Goal: Task Accomplishment & Management: Manage account settings

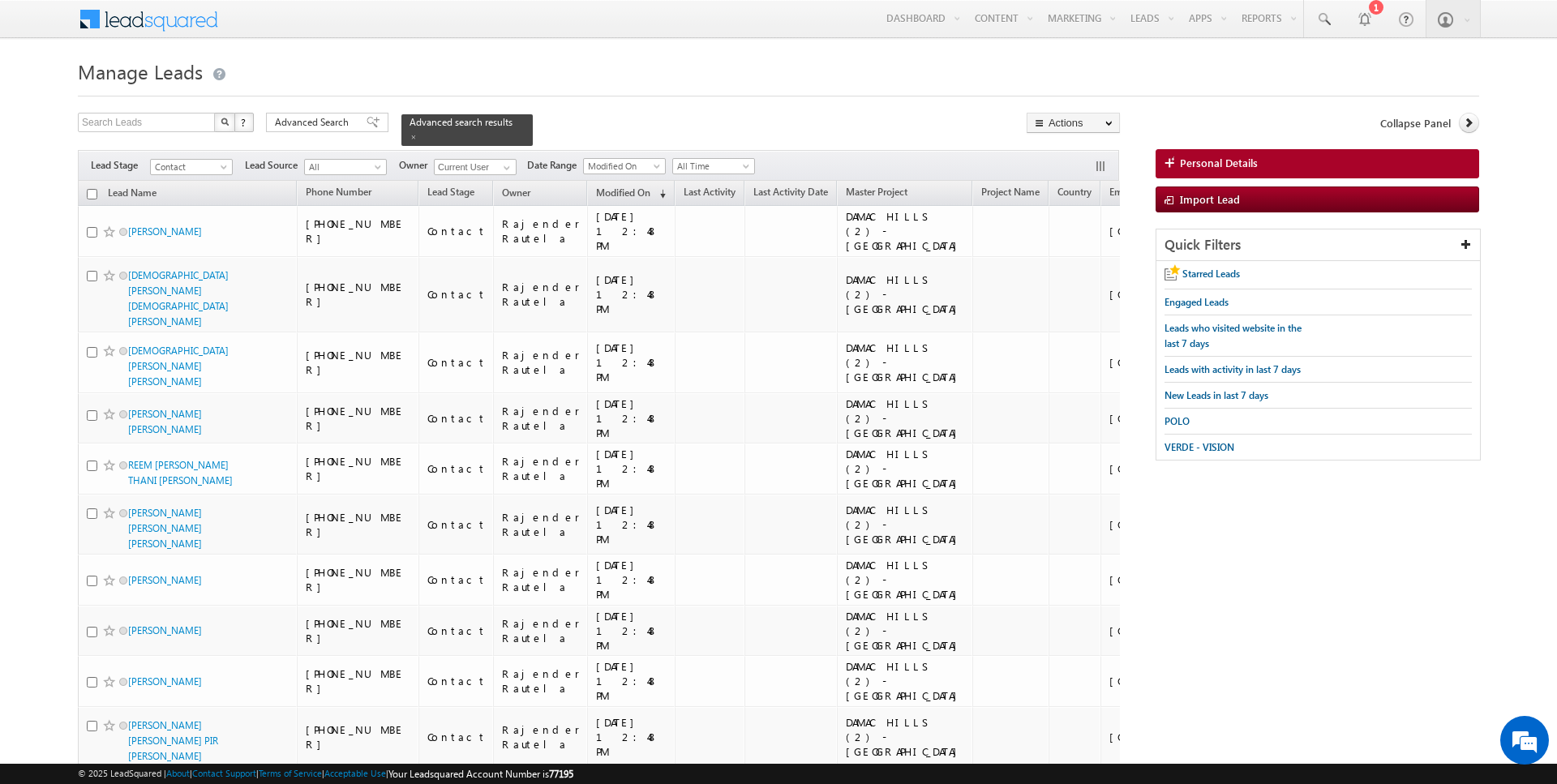
click at [90, 191] on input "checkbox" at bounding box center [92, 194] width 10 height 10
checkbox input "true"
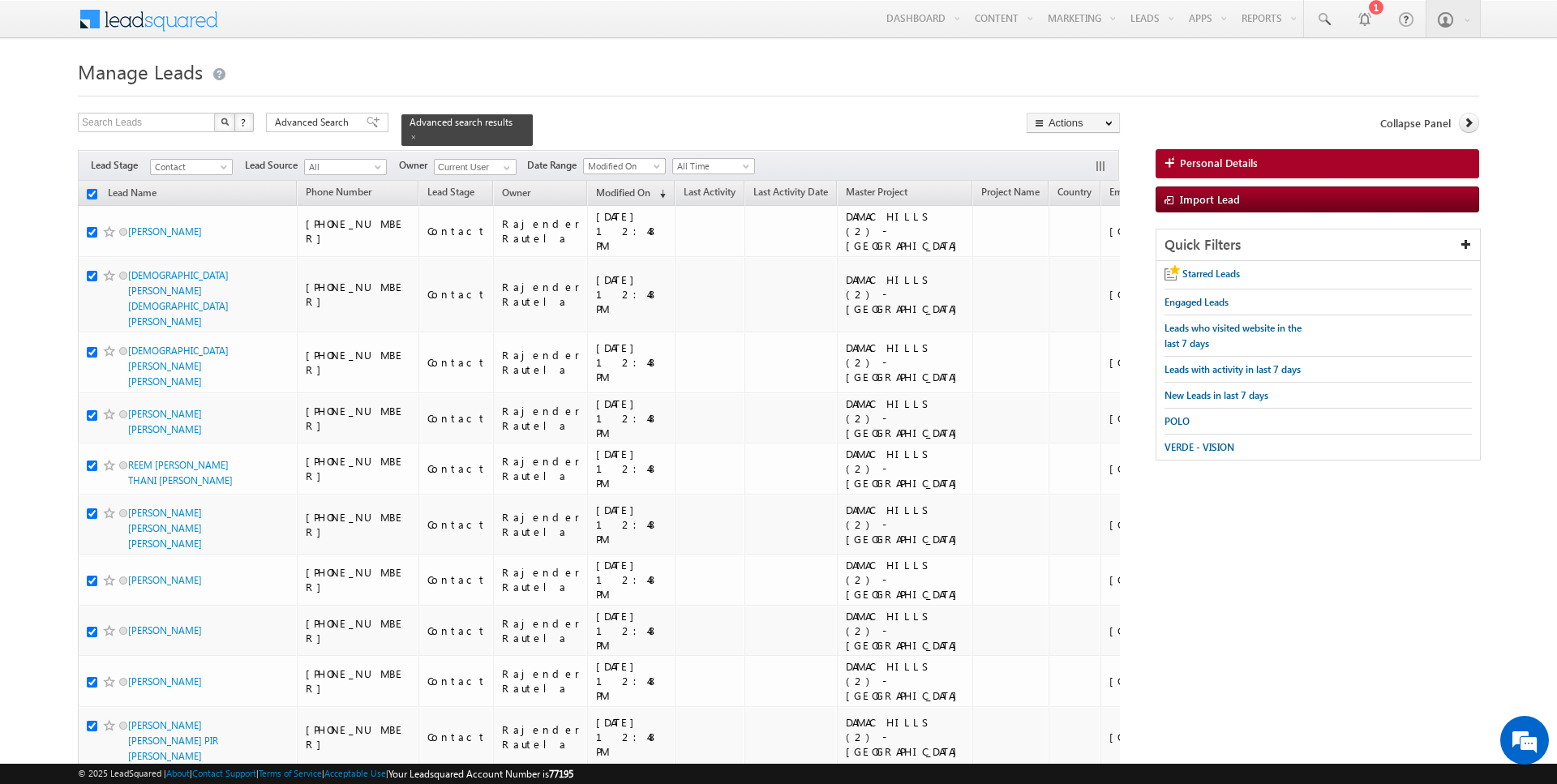
checkbox input "true"
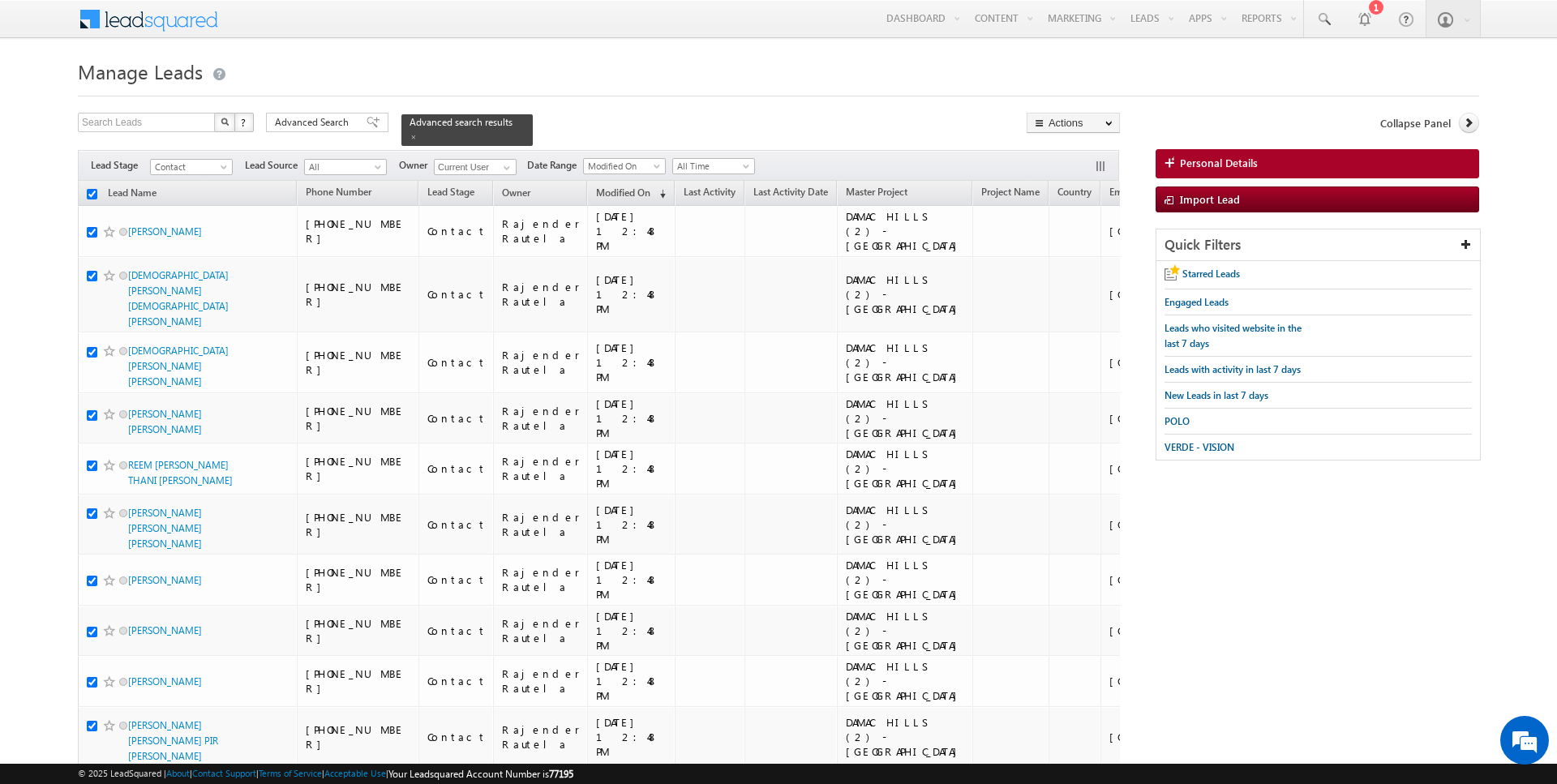
checkbox input "true"
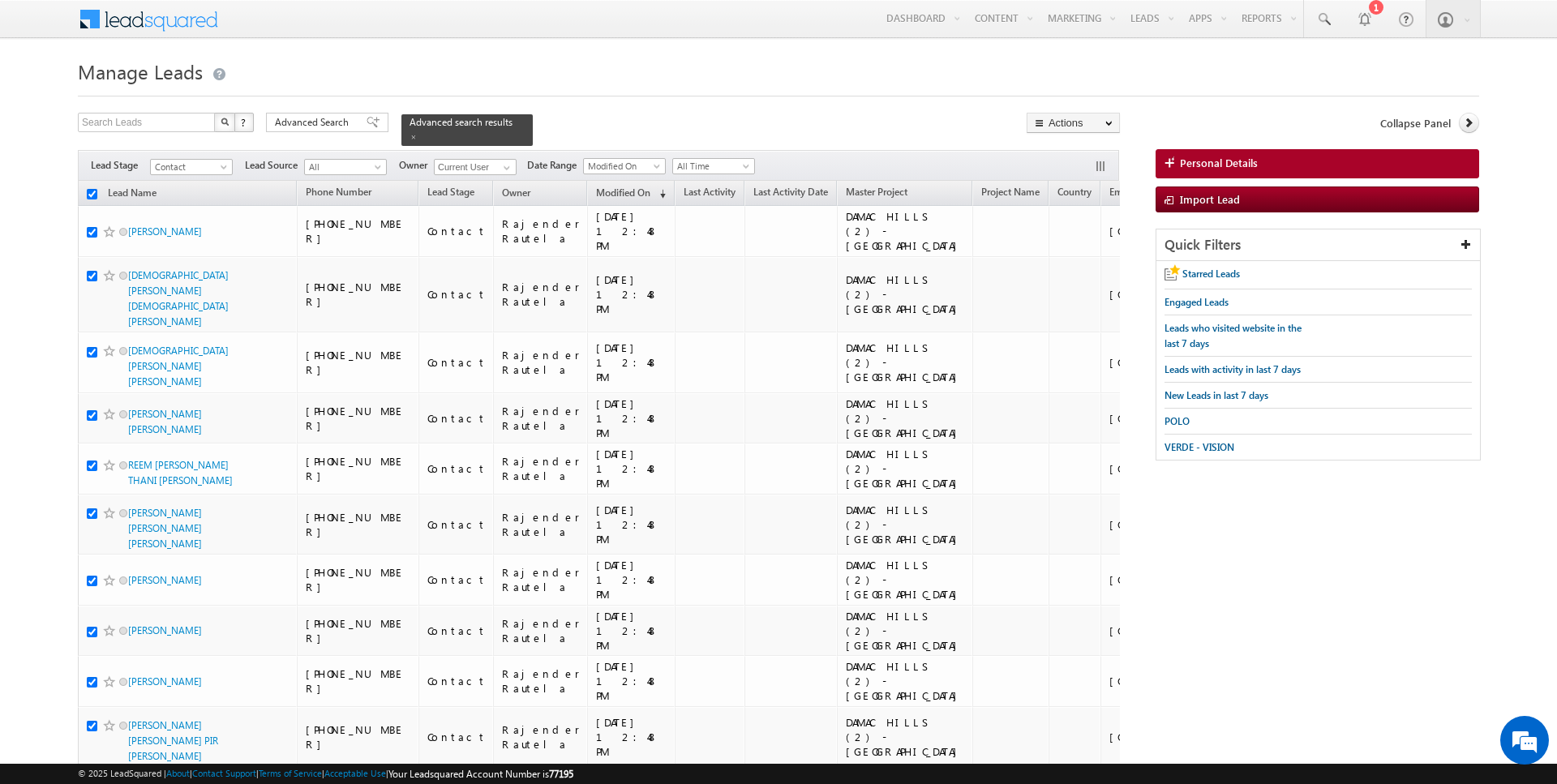
checkbox input "true"
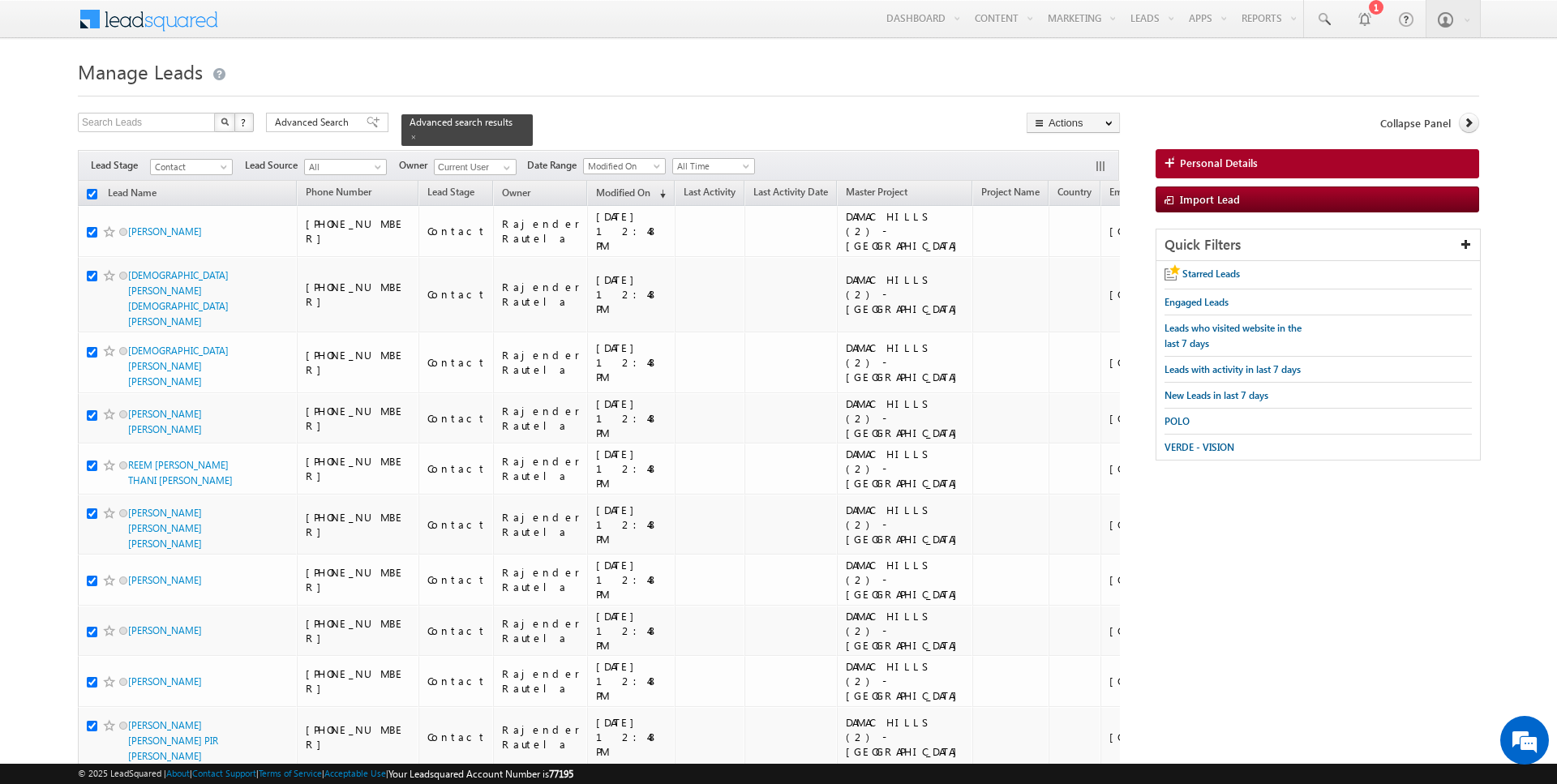
checkbox input "true"
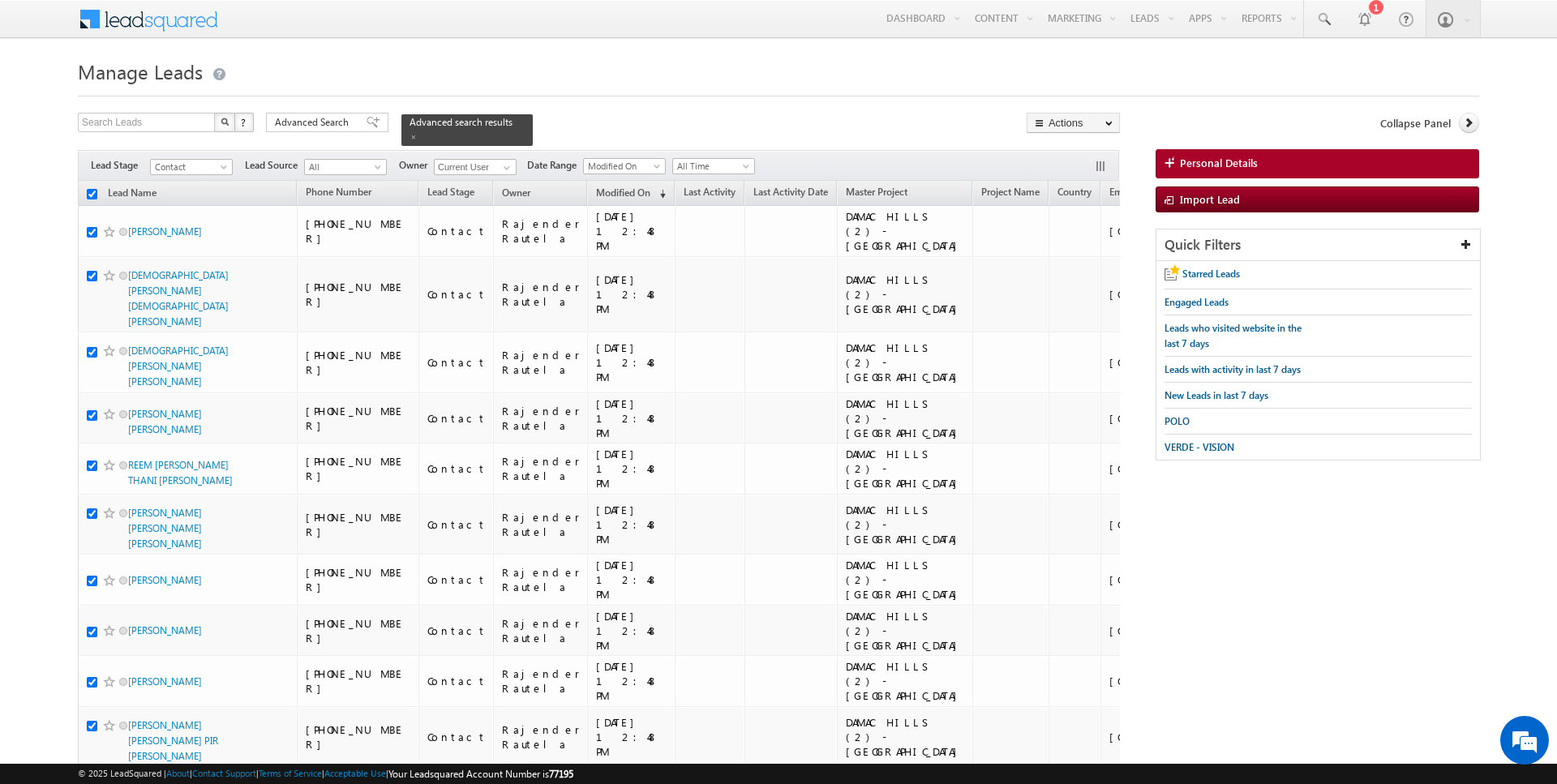
checkbox input "true"
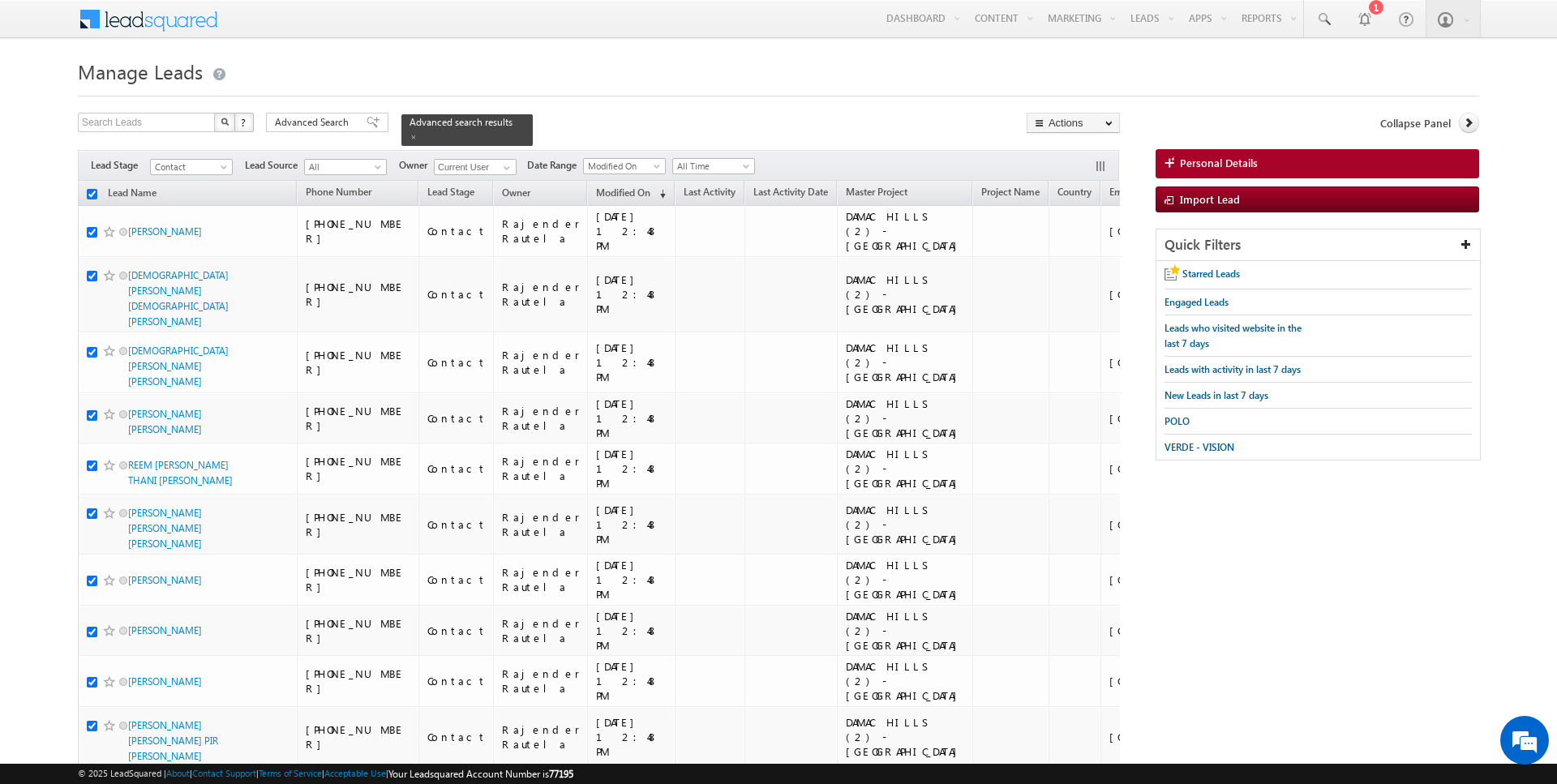
checkbox input "true"
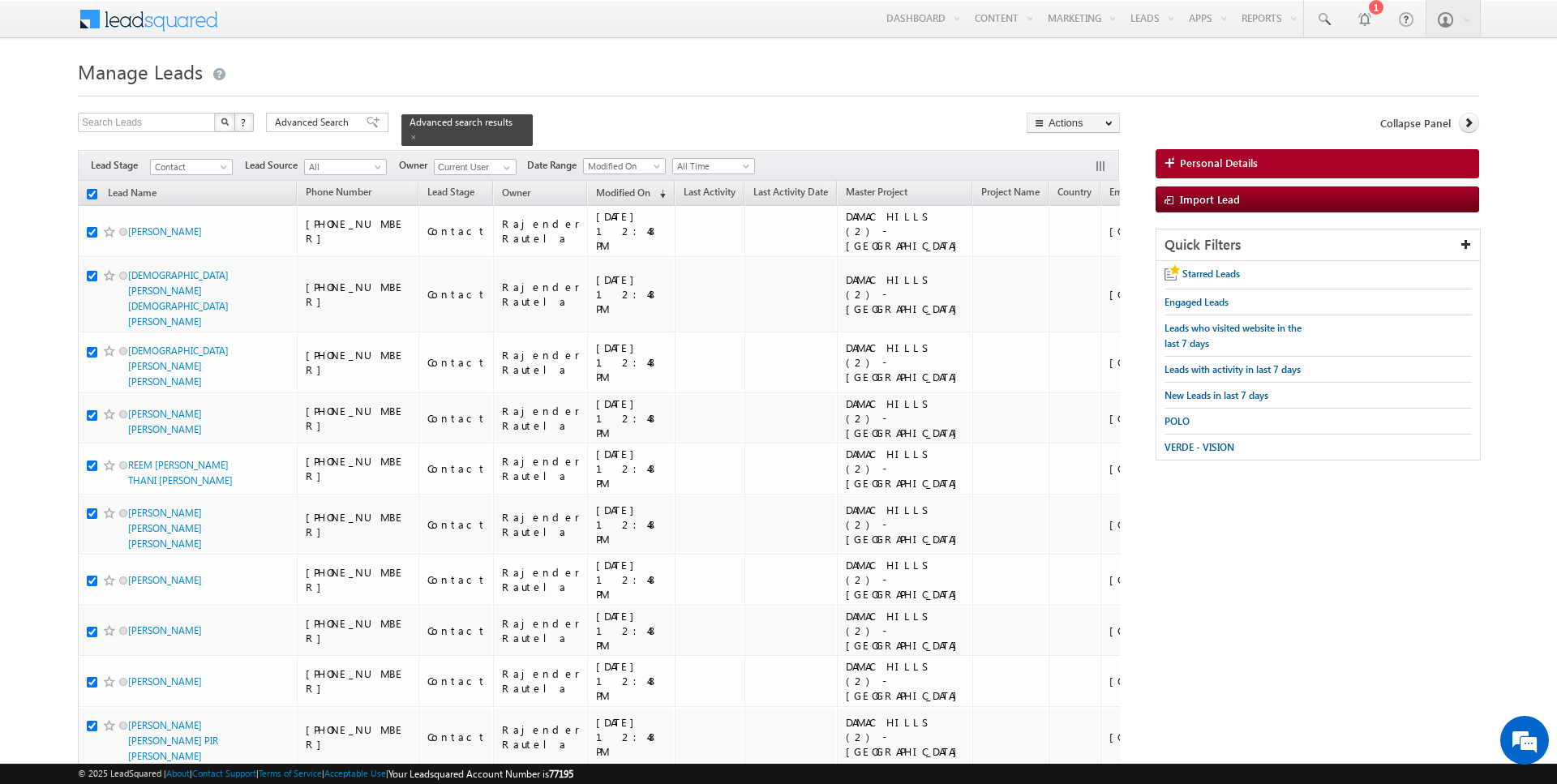
checkbox input "true"
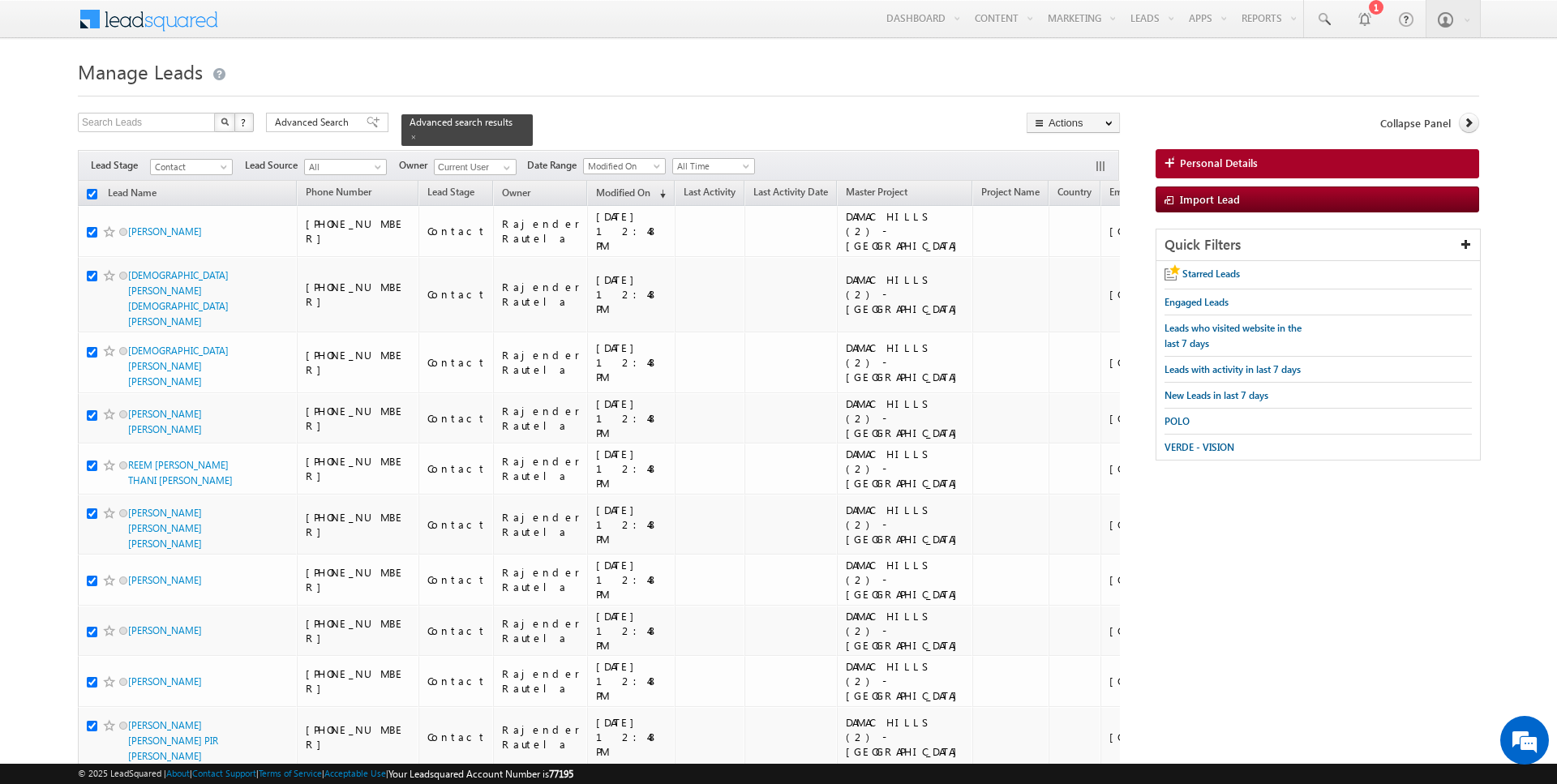
checkbox input "true"
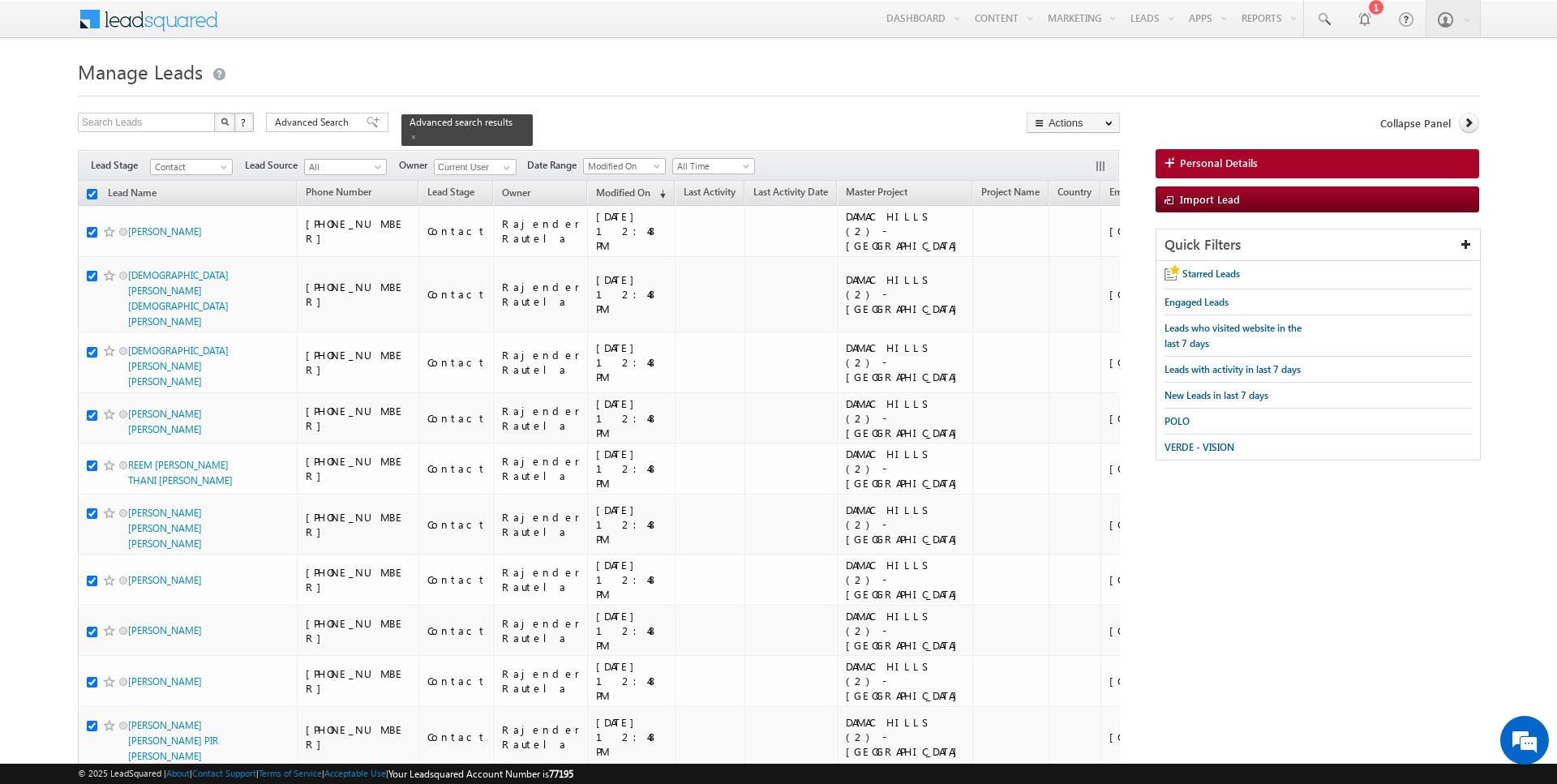
checkbox input "true"
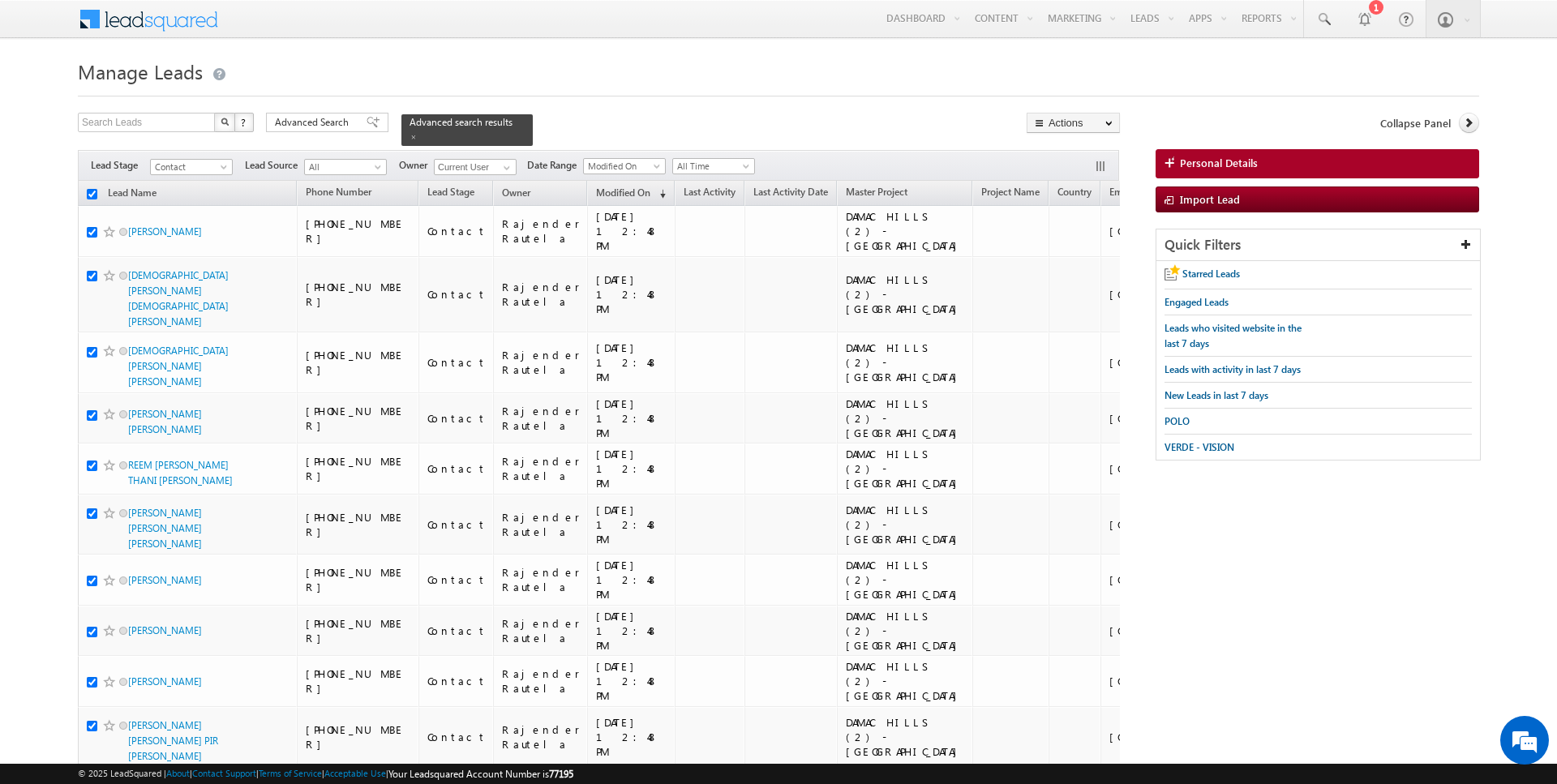
checkbox input "true"
click at [1075, 260] on link "Change Owner" at bounding box center [1073, 262] width 92 height 19
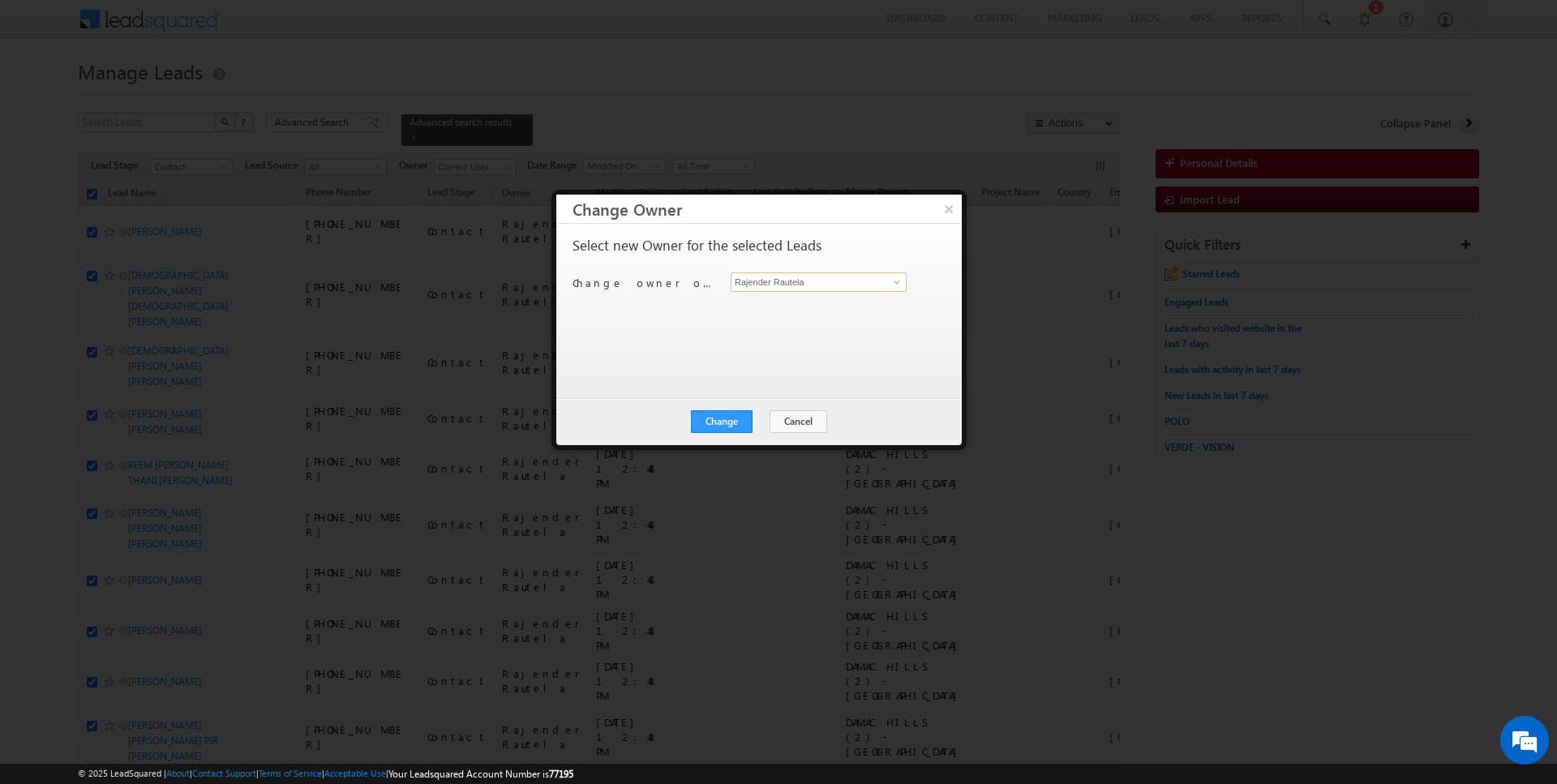
click at [792, 285] on input "Rajender Rautela" at bounding box center [818, 282] width 176 height 19
type input "[PERSON_NAME]"
click at [721, 424] on button "Change" at bounding box center [721, 422] width 61 height 22
click at [741, 419] on button "Close" at bounding box center [762, 422] width 52 height 22
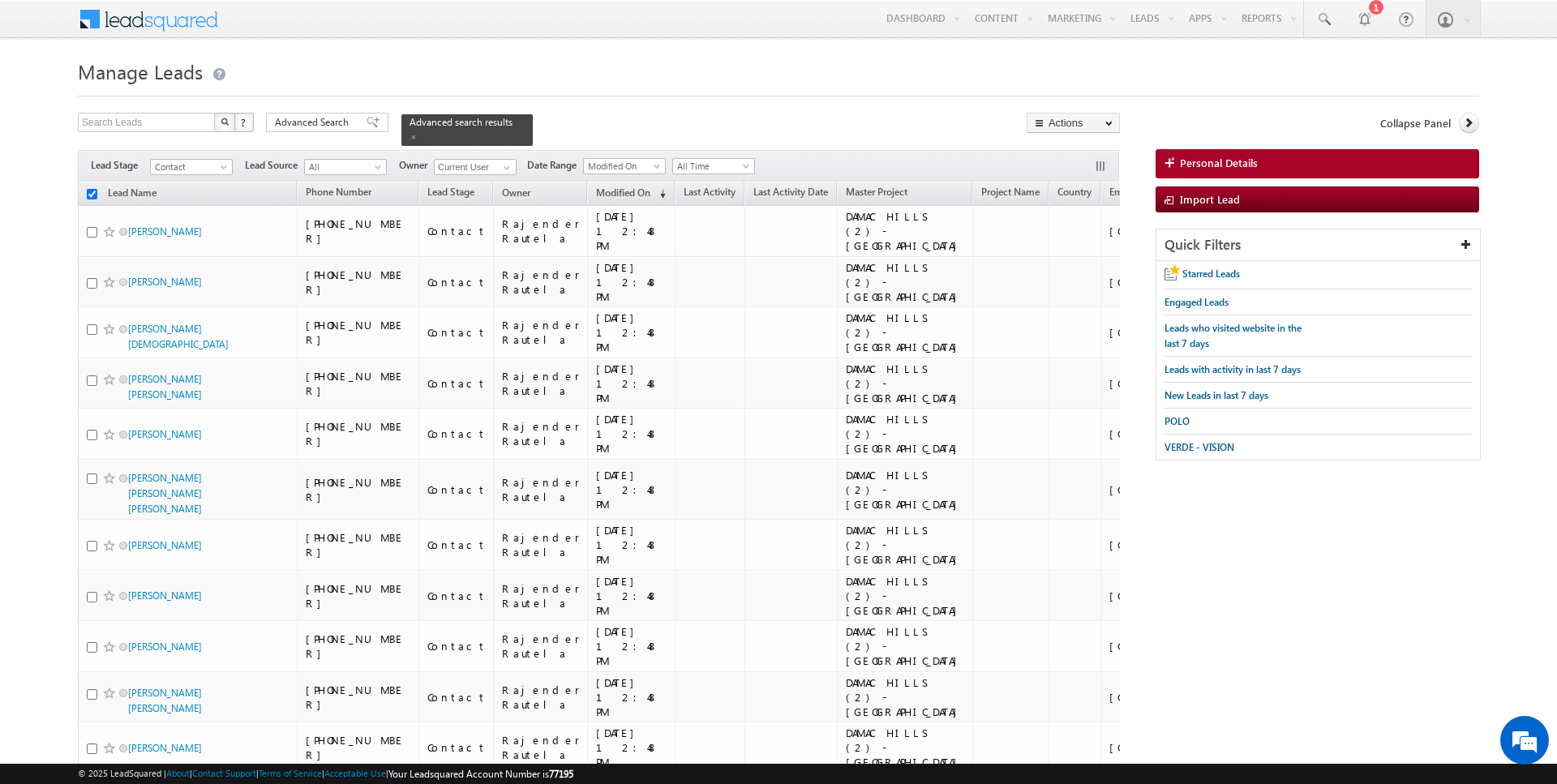
checkbox input "false"
click at [91, 192] on input "checkbox" at bounding box center [92, 194] width 10 height 10
checkbox input "true"
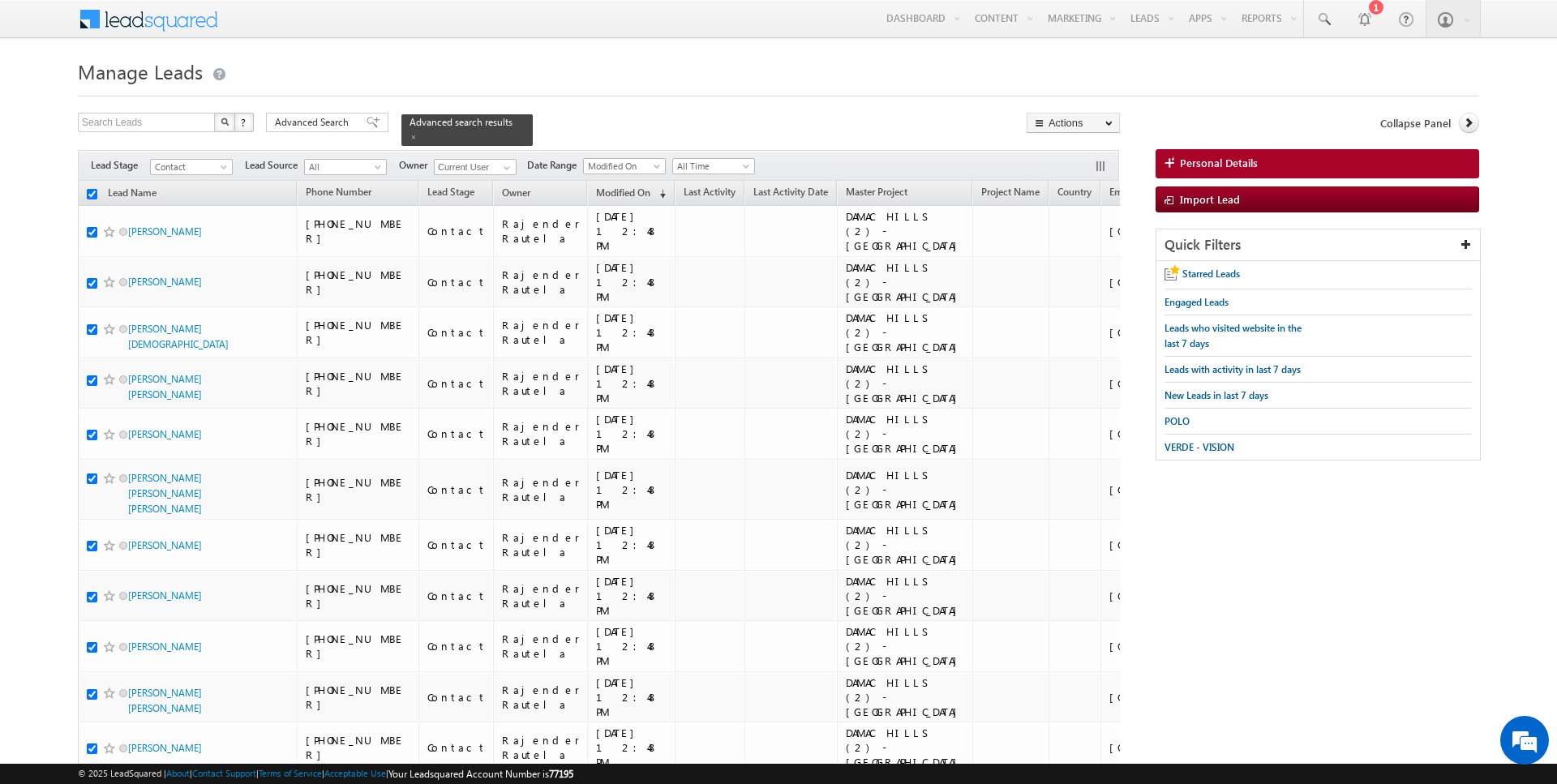
checkbox input "true"
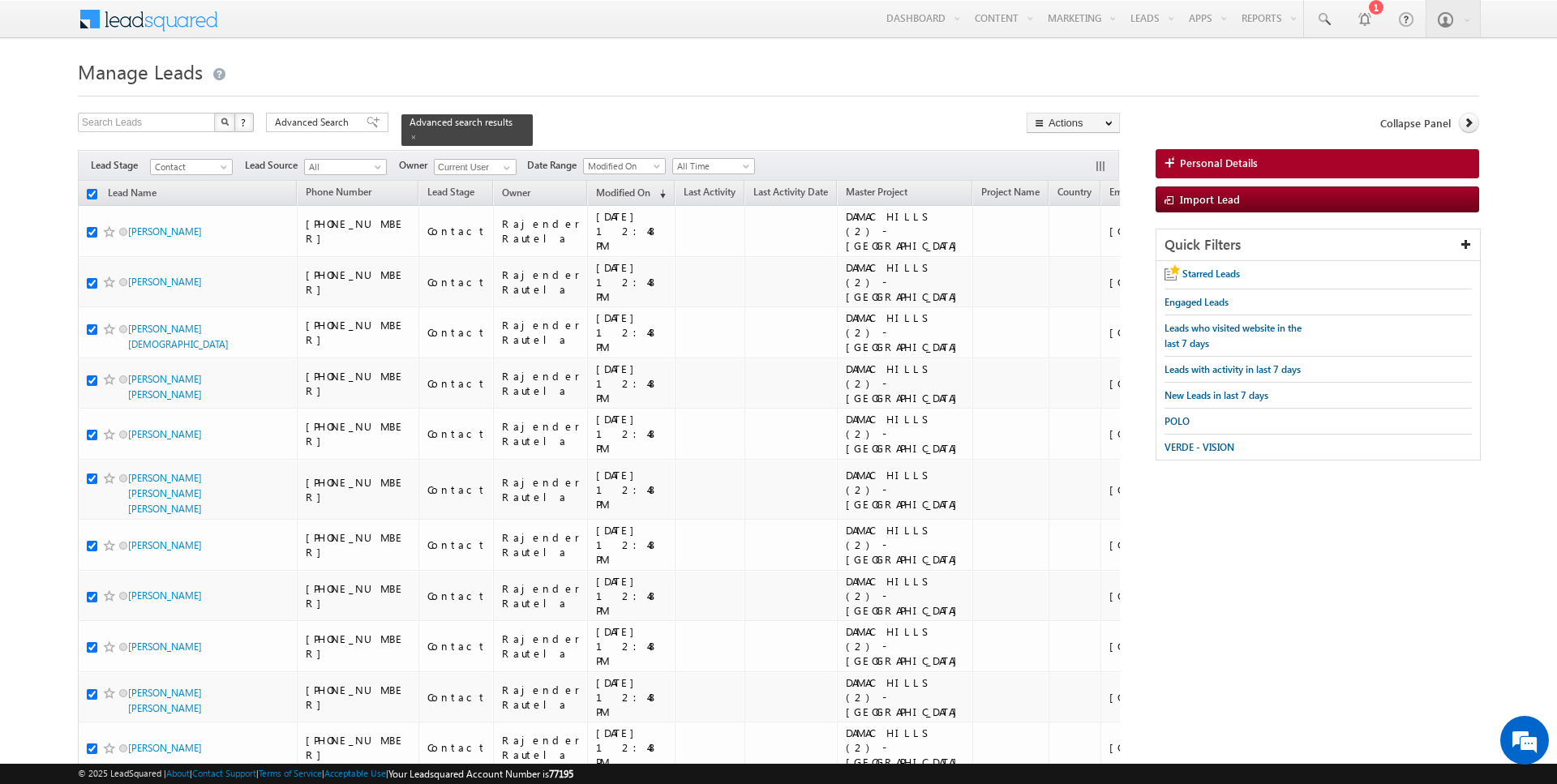
checkbox input "true"
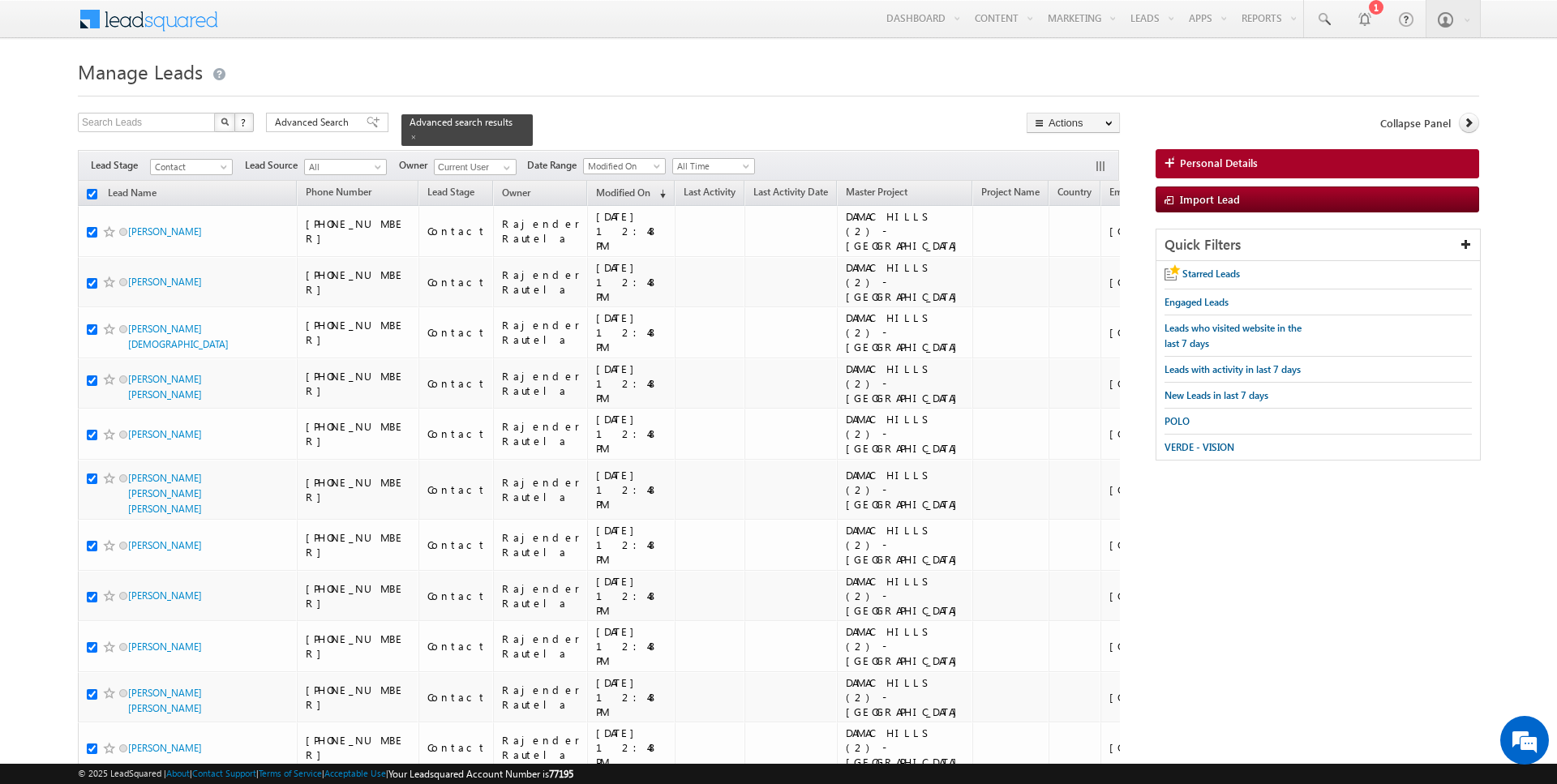
checkbox input "true"
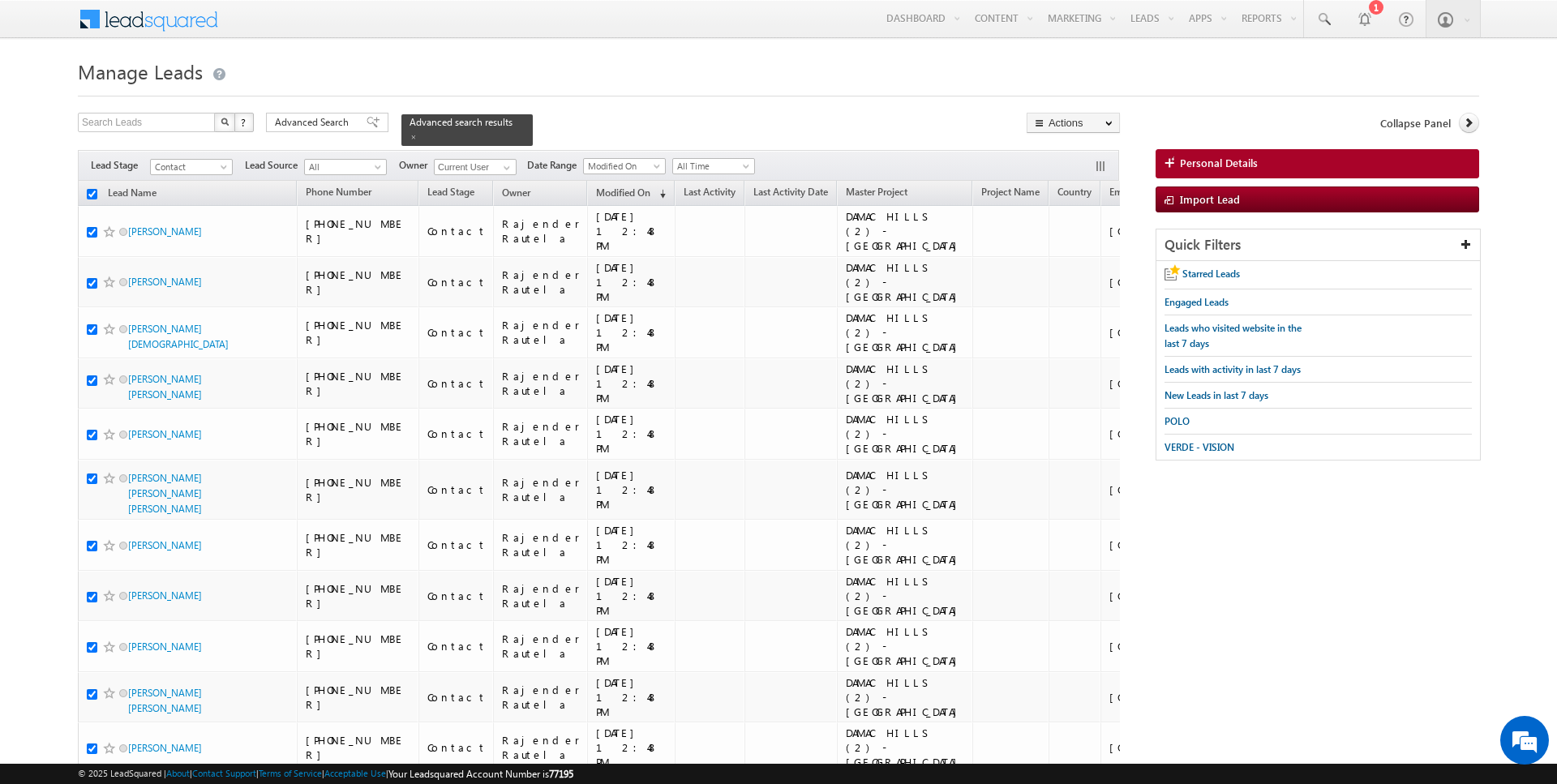
checkbox input "true"
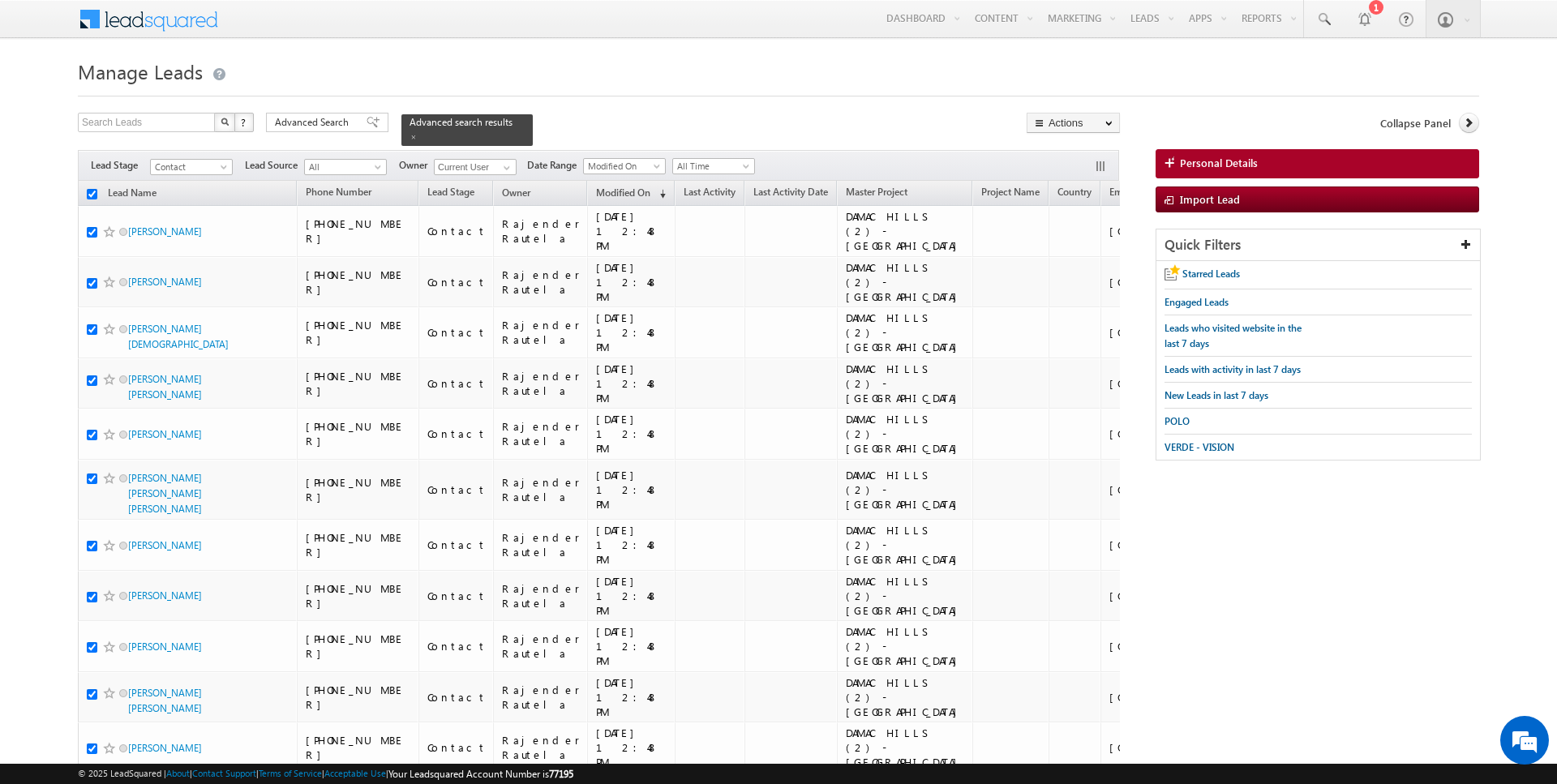
checkbox input "true"
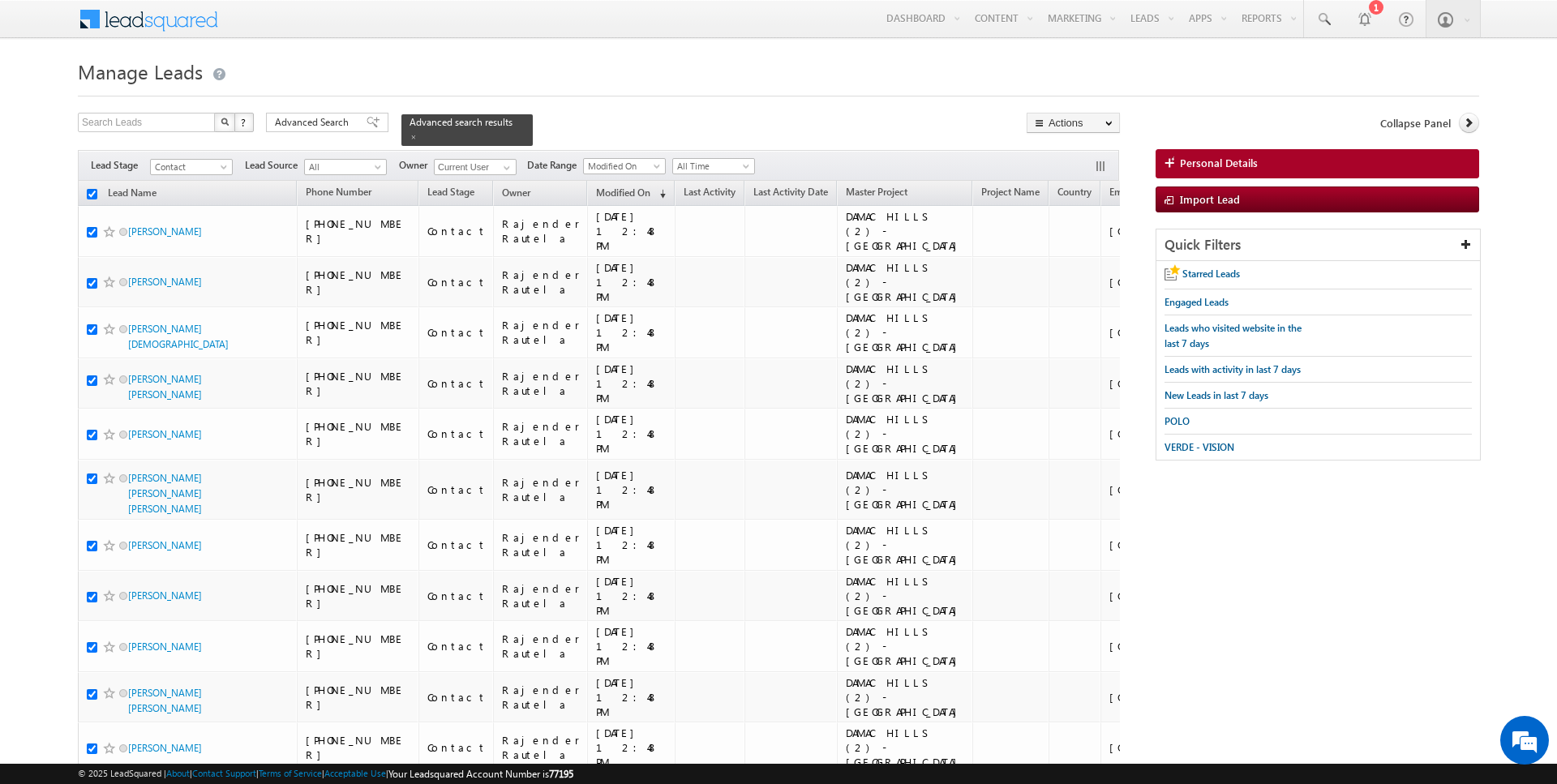
checkbox input "true"
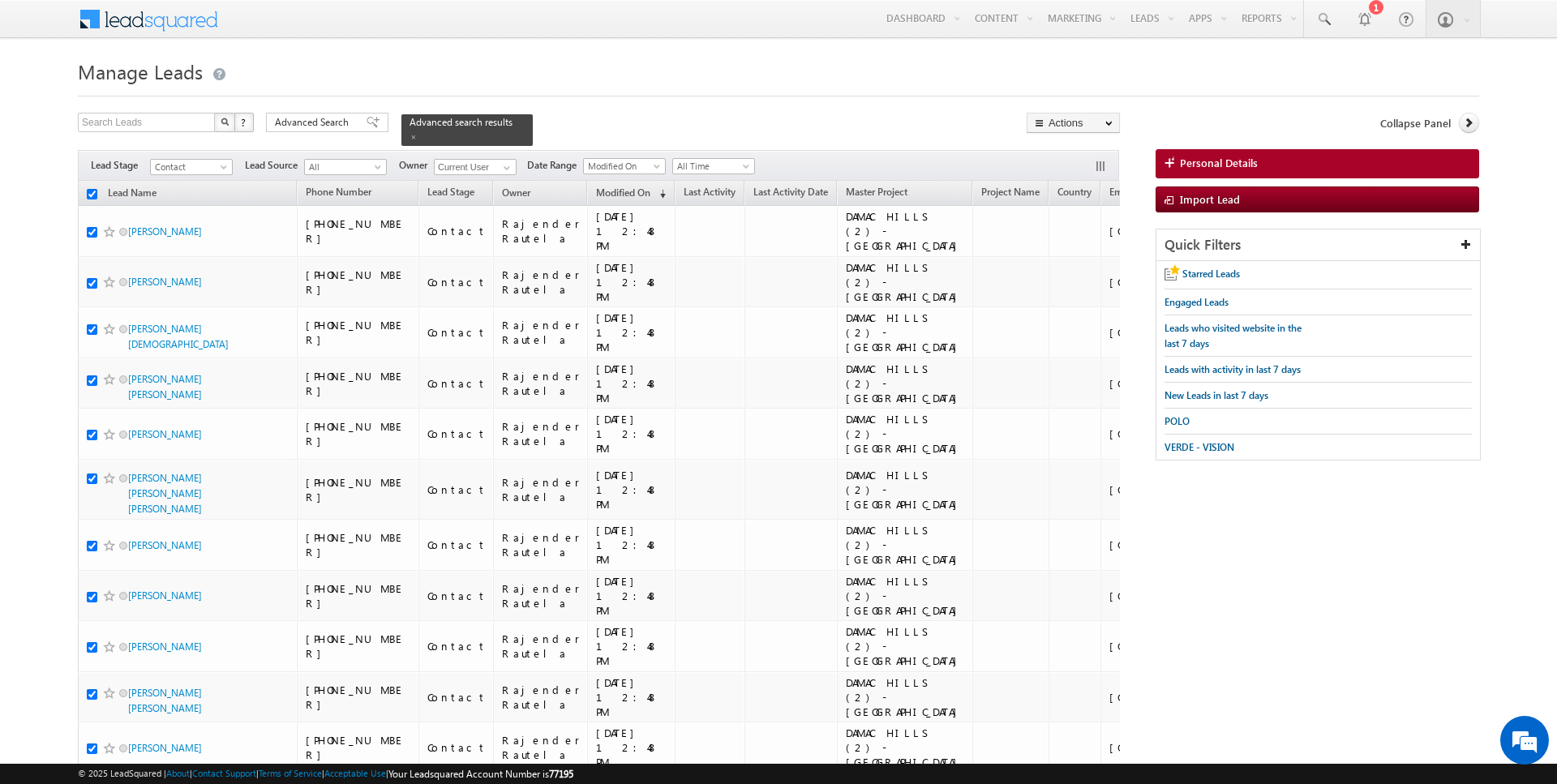
checkbox input "true"
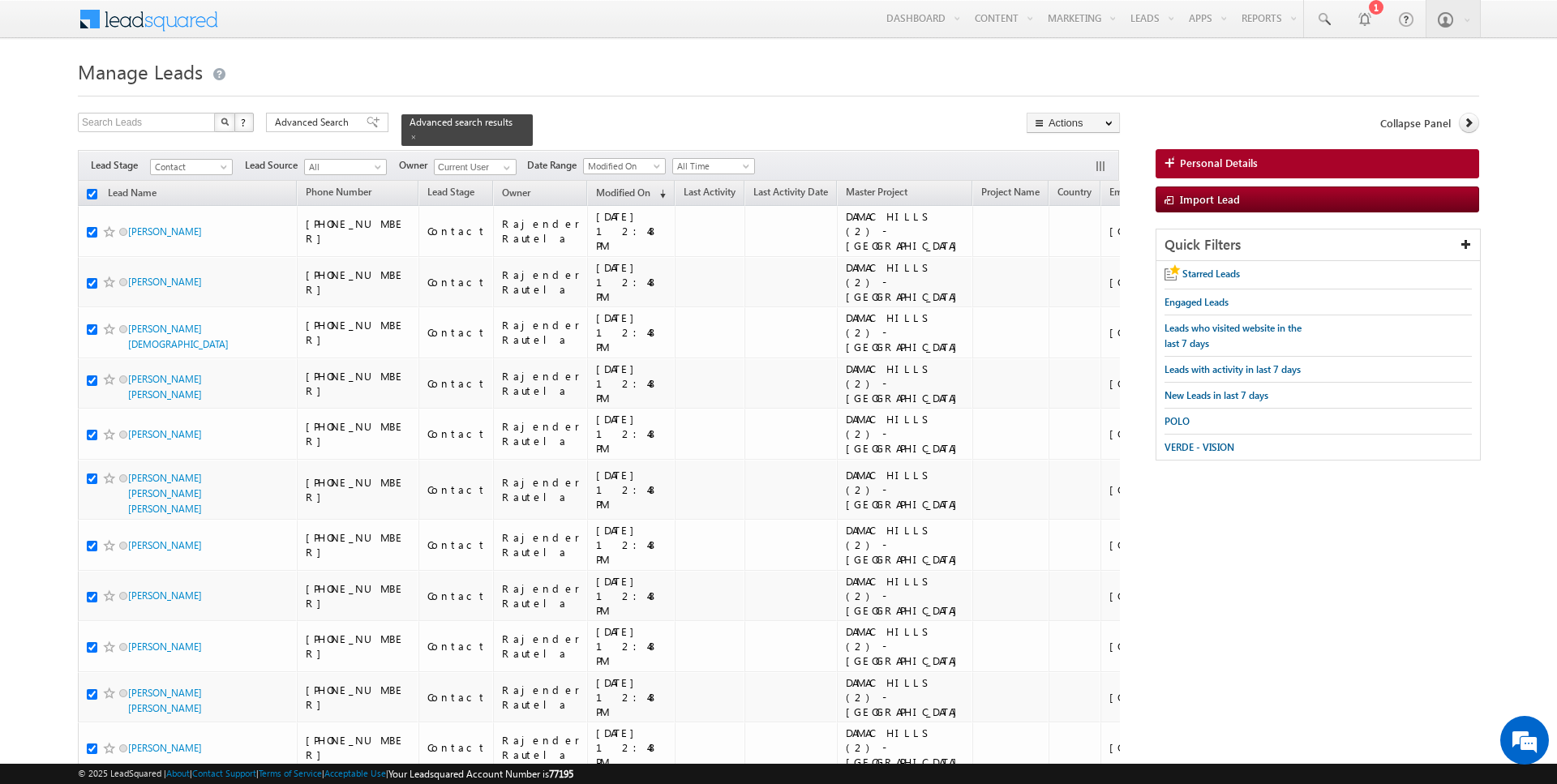
checkbox input "true"
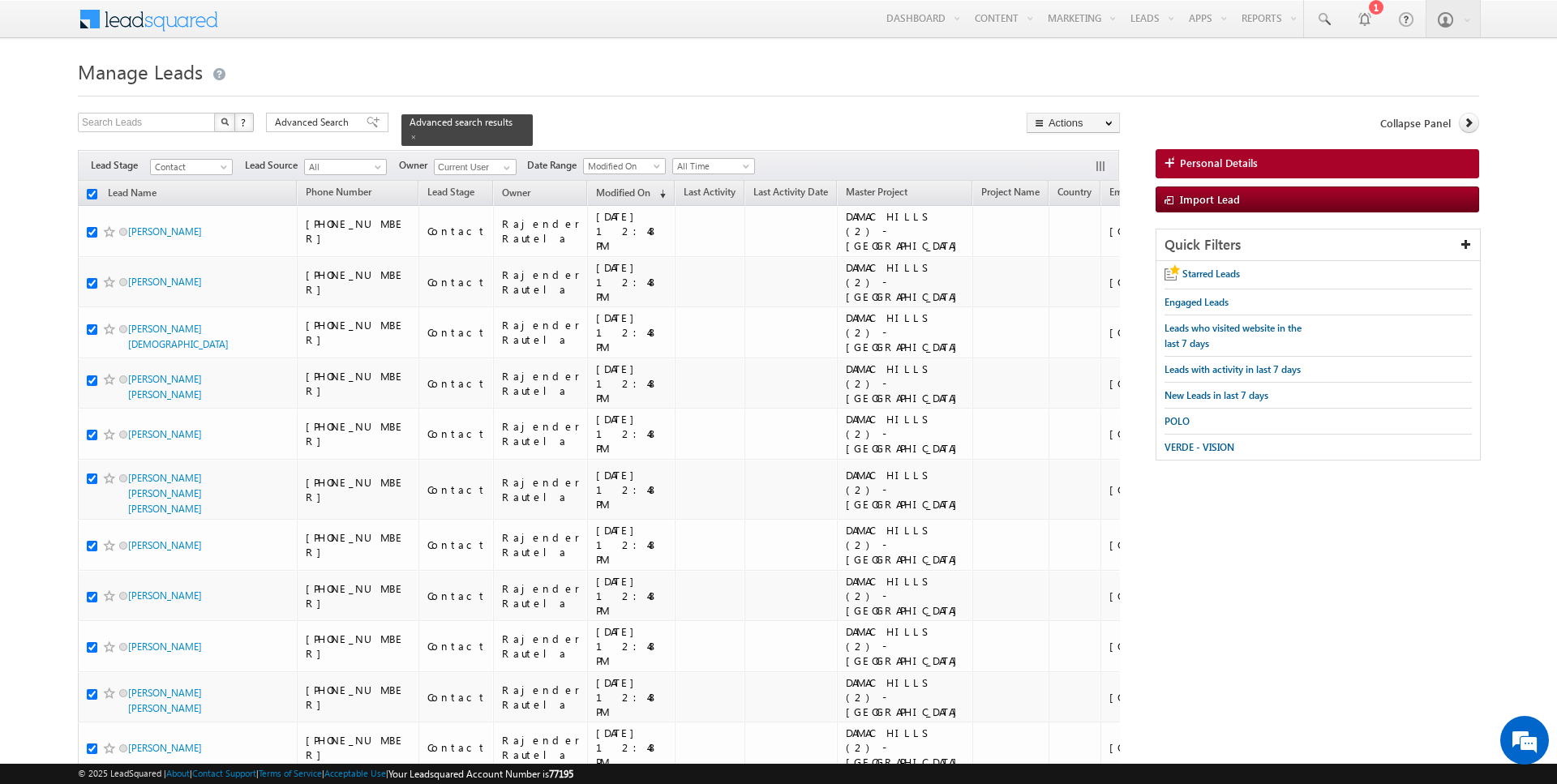
checkbox input "true"
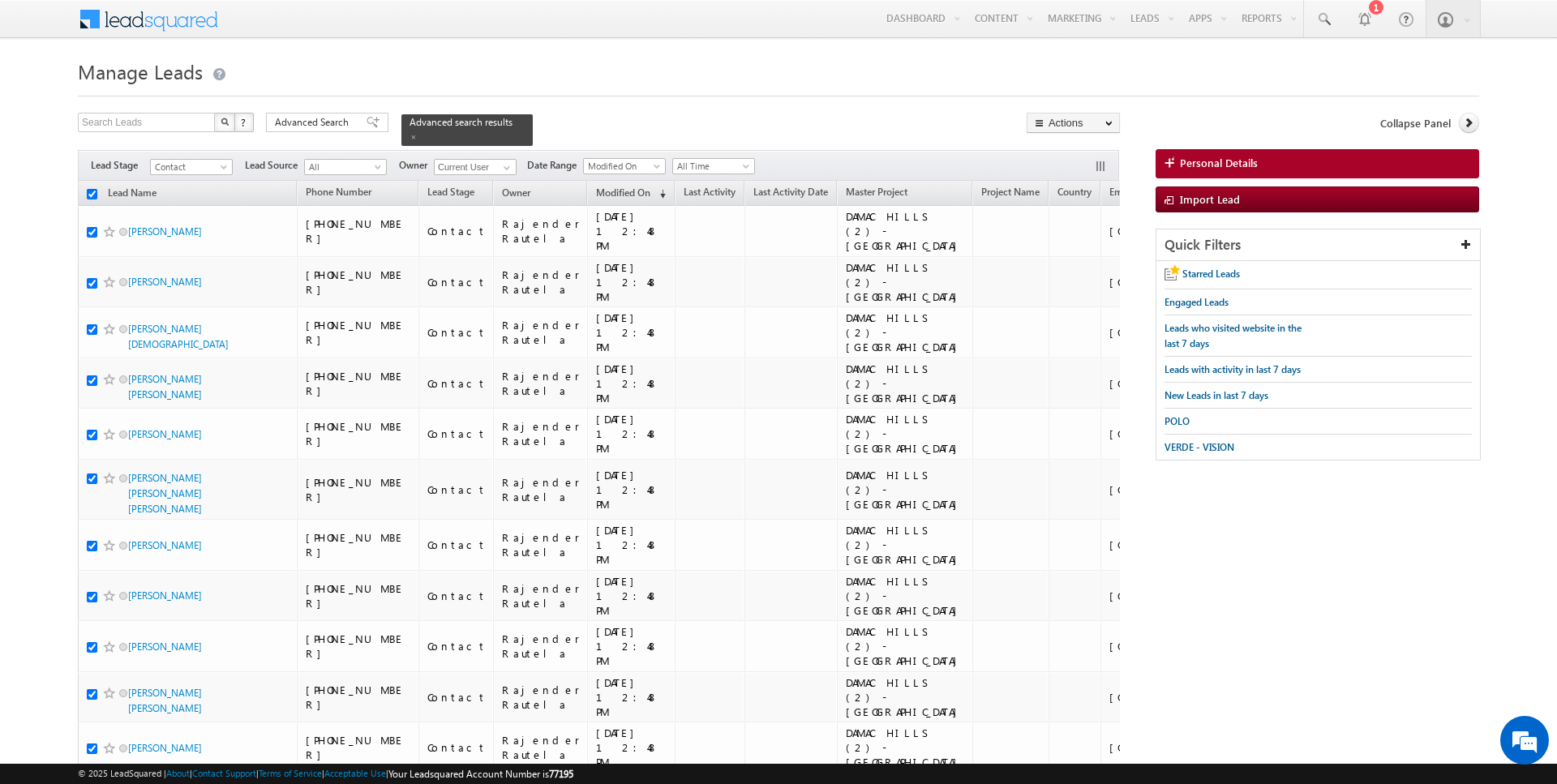
checkbox input "true"
click at [1070, 256] on link "Change Owner" at bounding box center [1073, 262] width 92 height 19
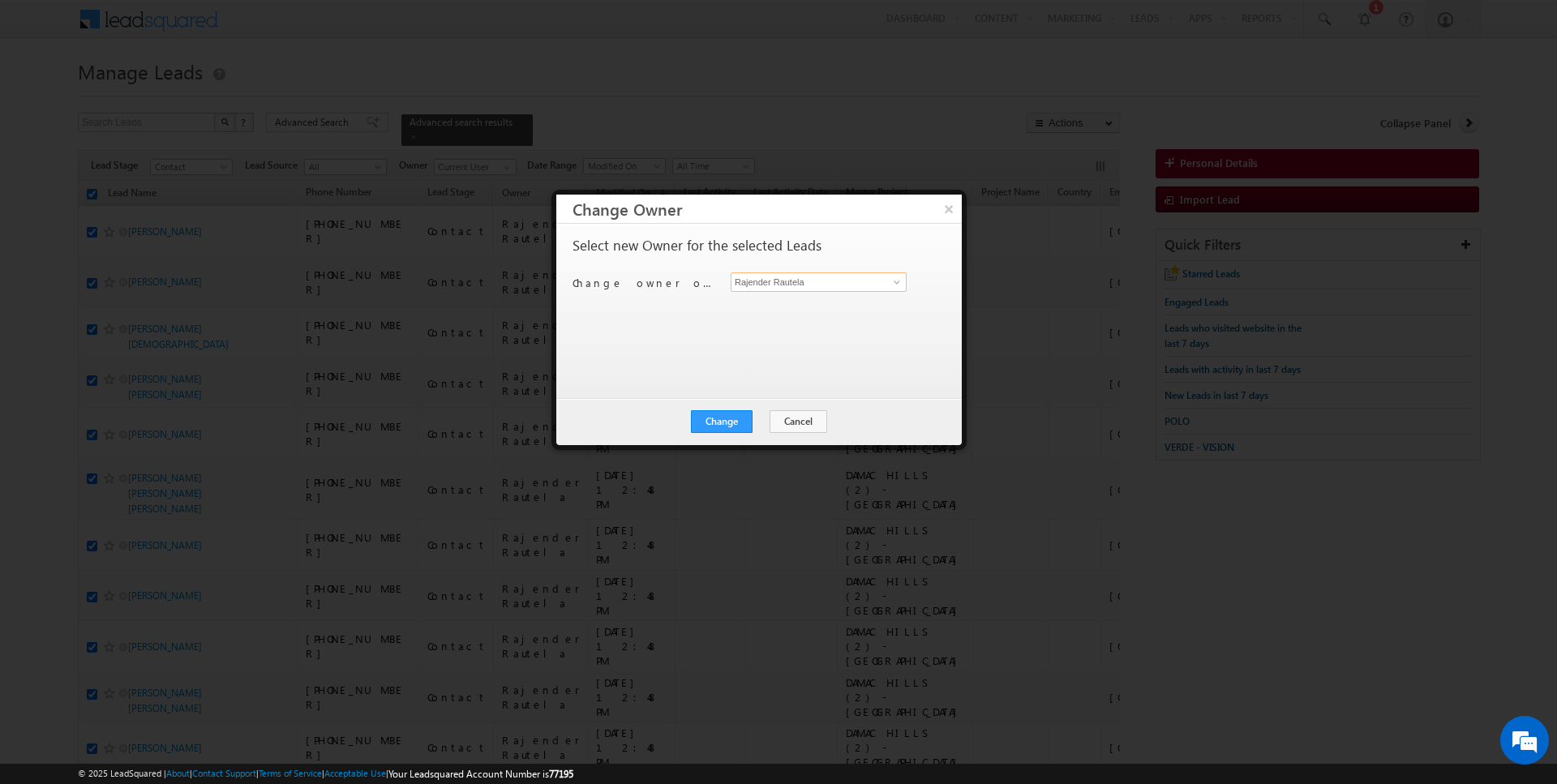
click at [774, 285] on input "Rajender Rautela" at bounding box center [818, 282] width 176 height 19
type input "[PERSON_NAME]"
click at [726, 424] on button "Change" at bounding box center [721, 422] width 61 height 22
click at [758, 424] on button "Close" at bounding box center [762, 422] width 52 height 22
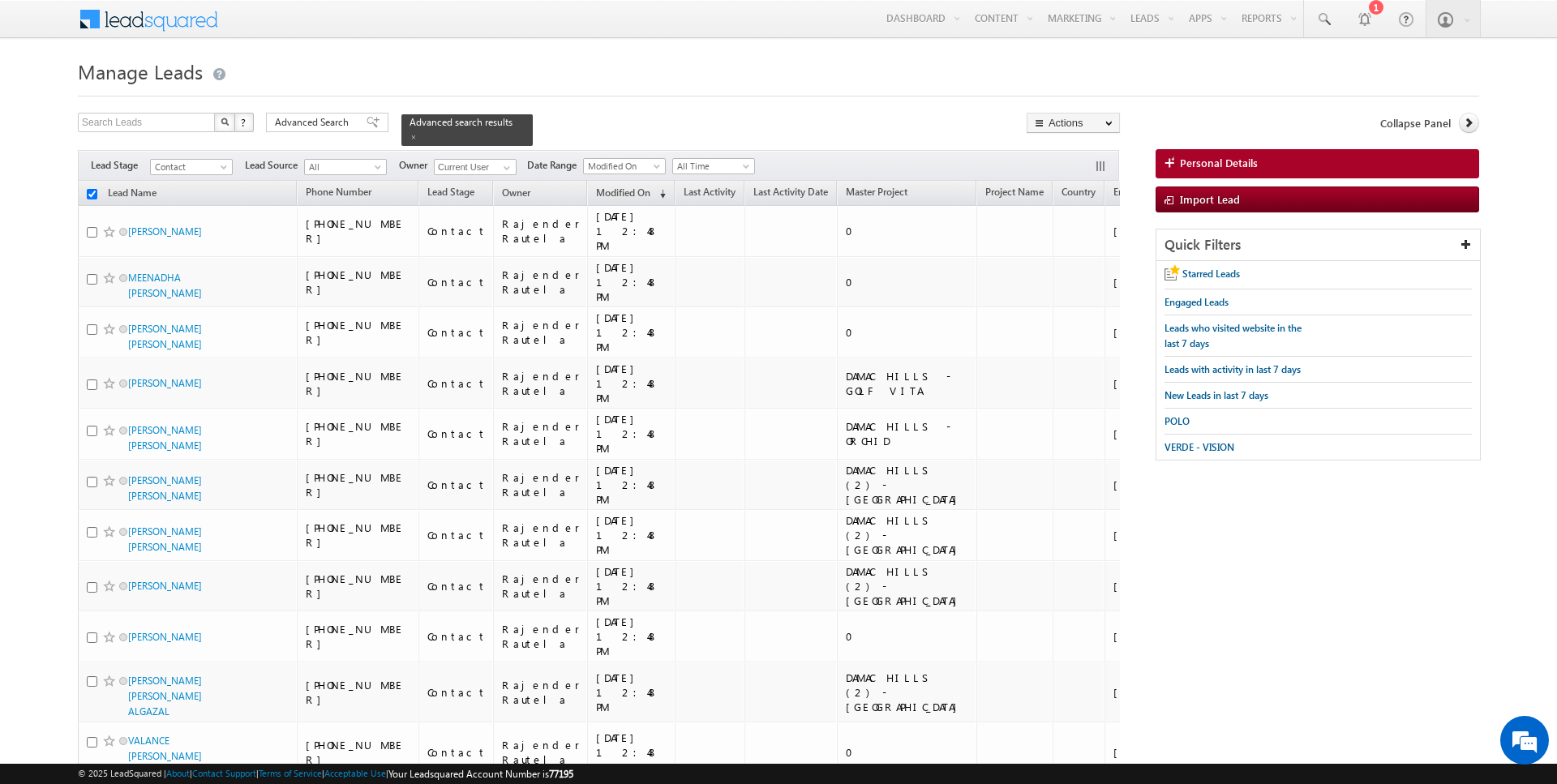
checkbox input "false"
click at [91, 194] on input "checkbox" at bounding box center [92, 194] width 10 height 10
checkbox input "true"
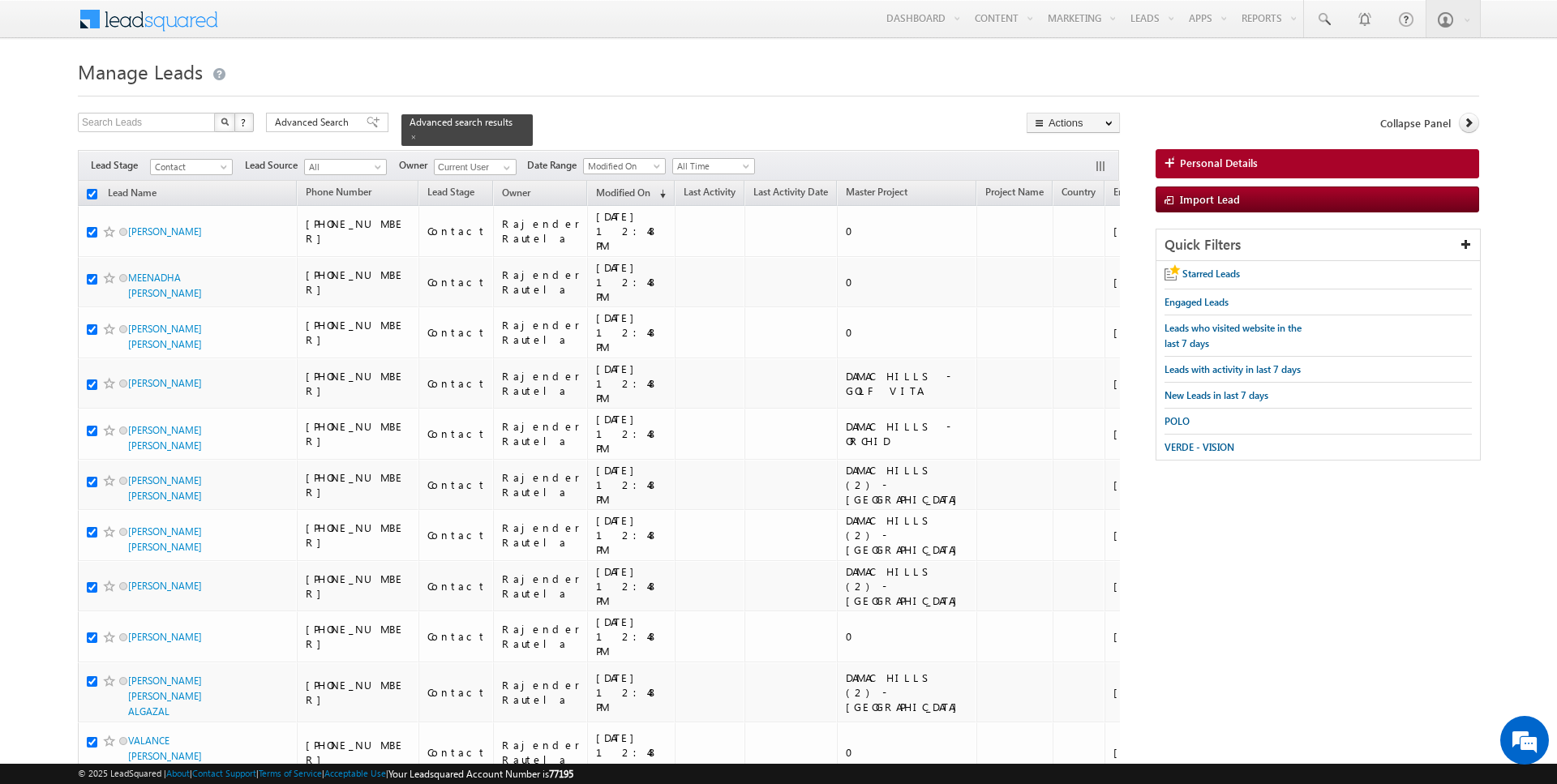
checkbox input "true"
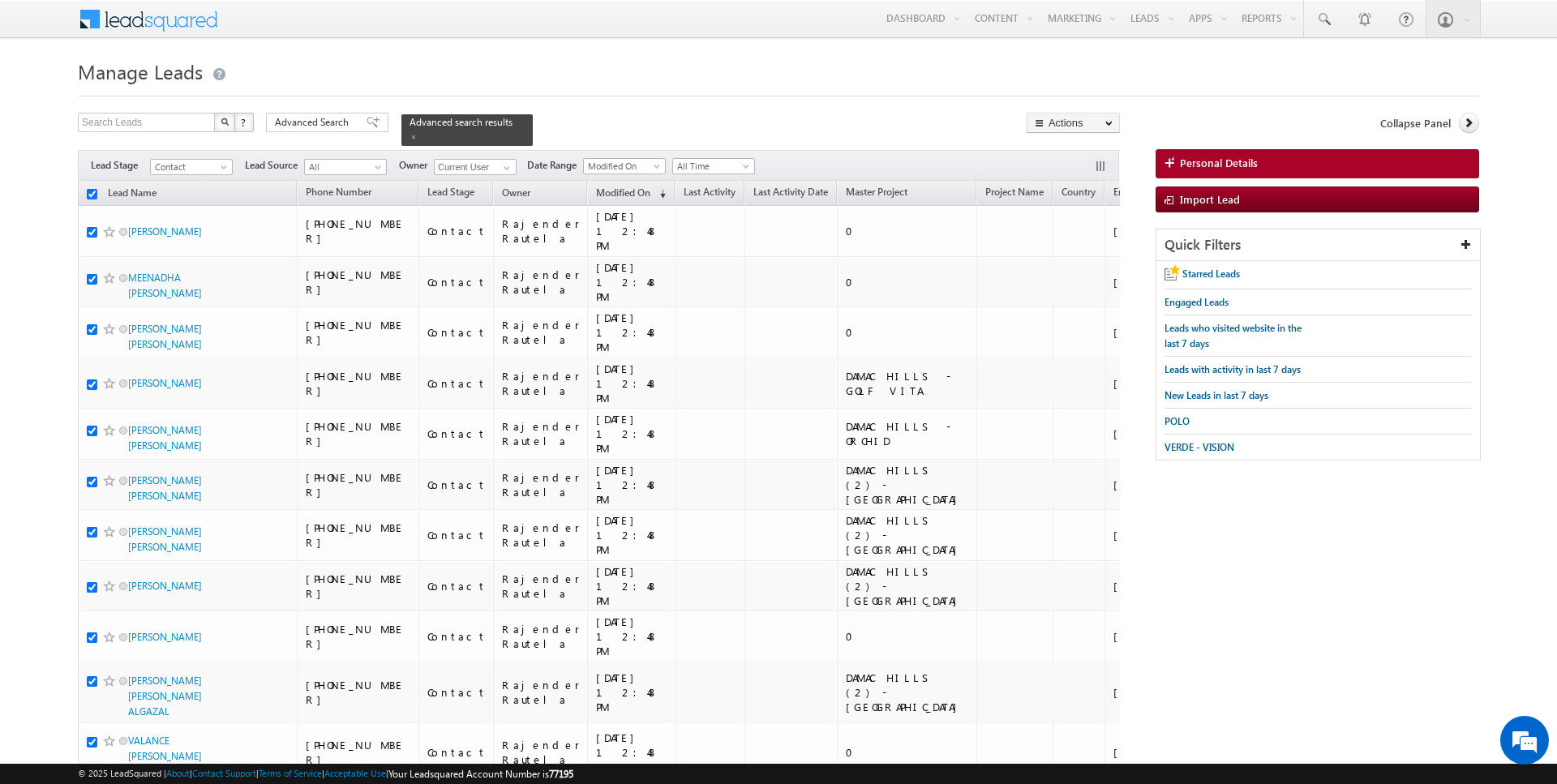
checkbox input "true"
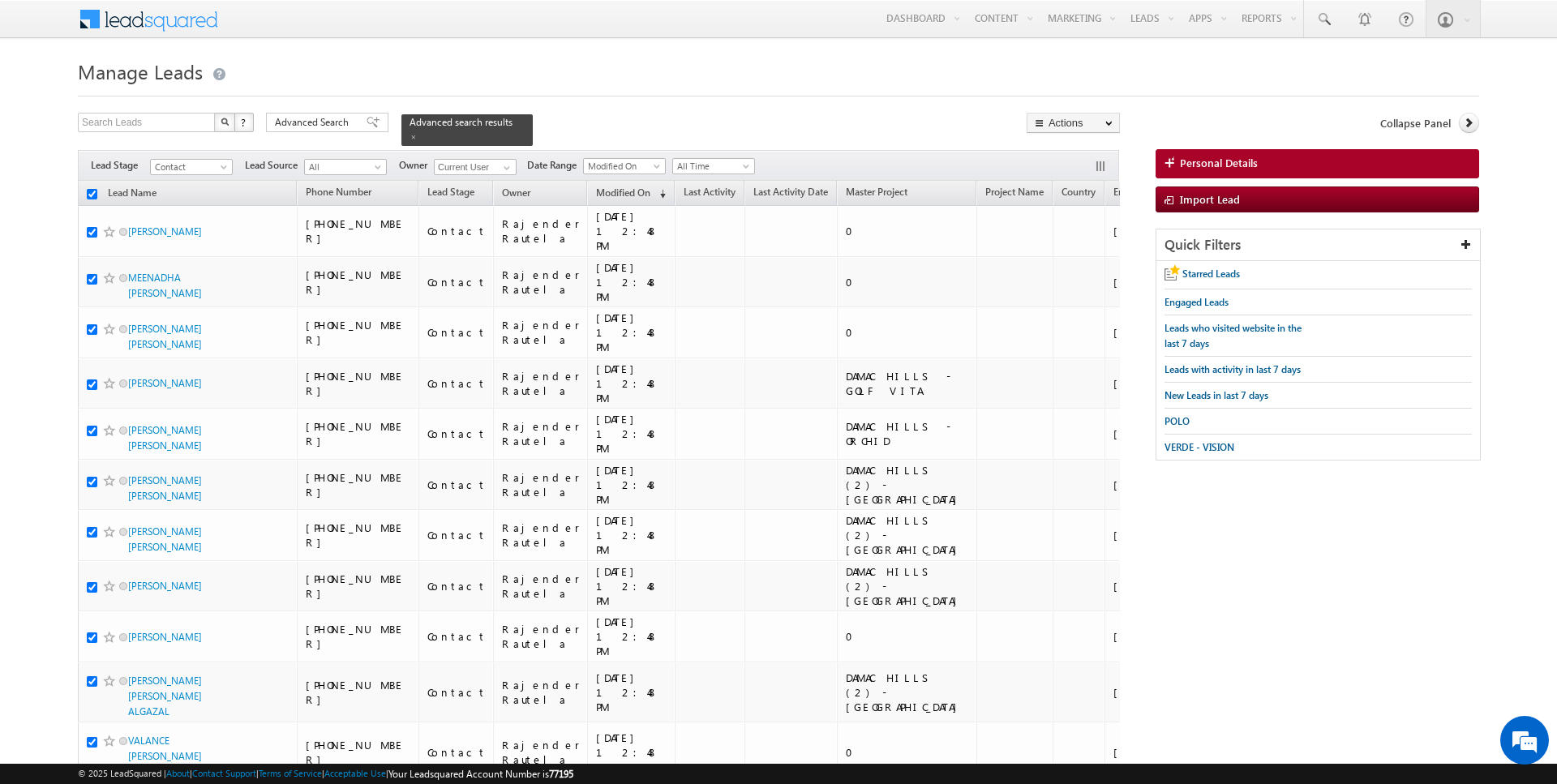
checkbox input "true"
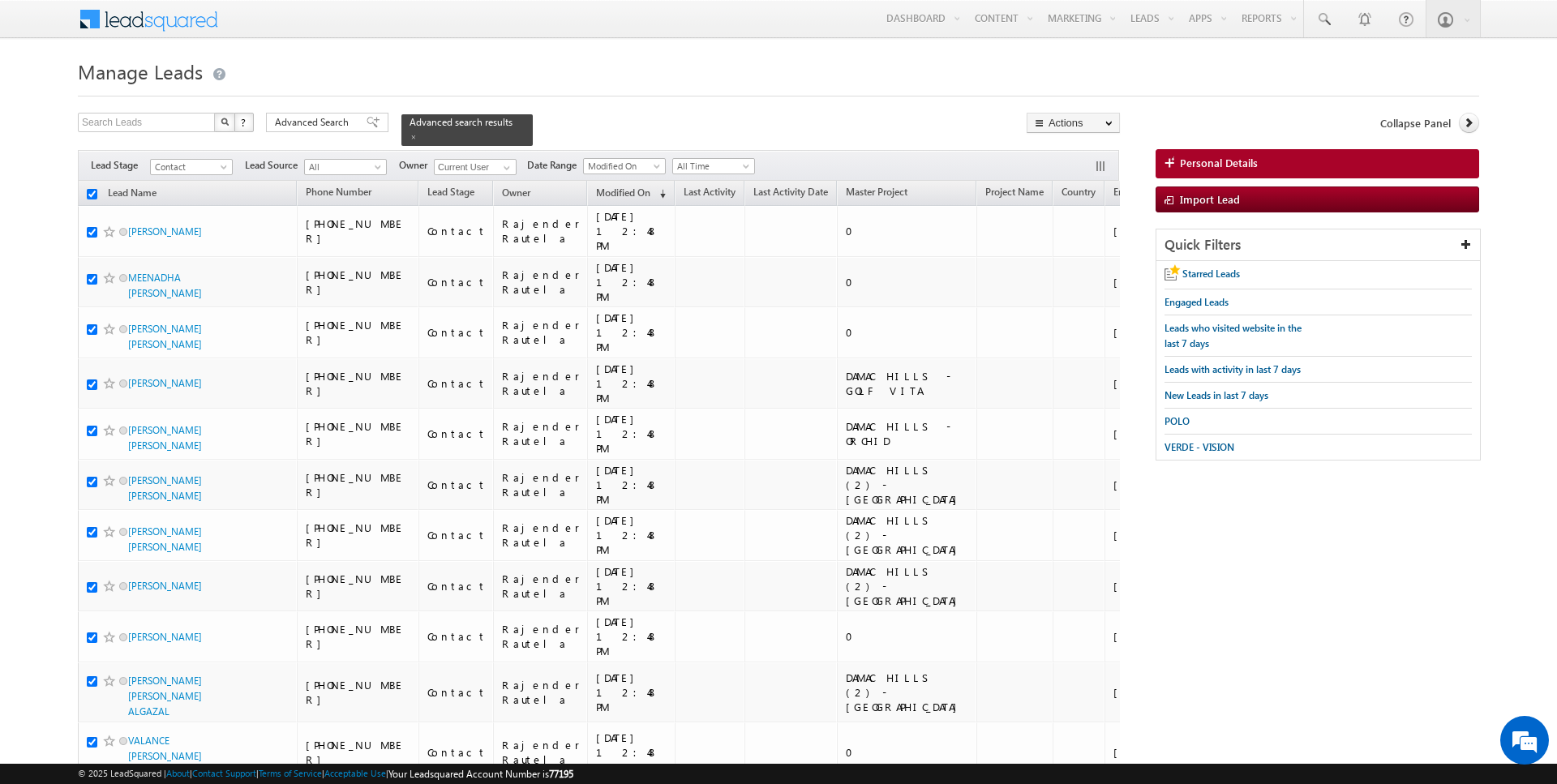
checkbox input "true"
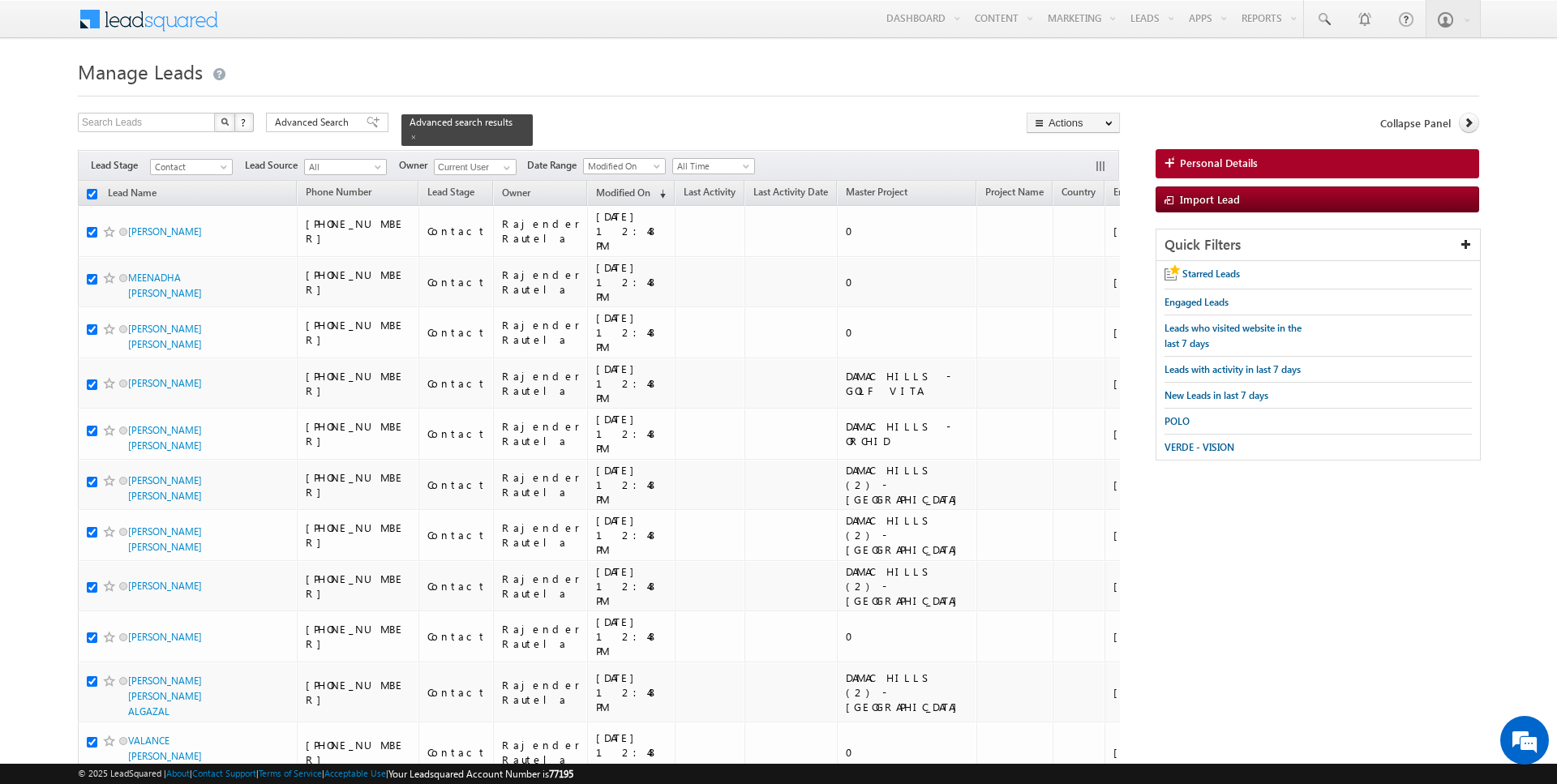
checkbox input "true"
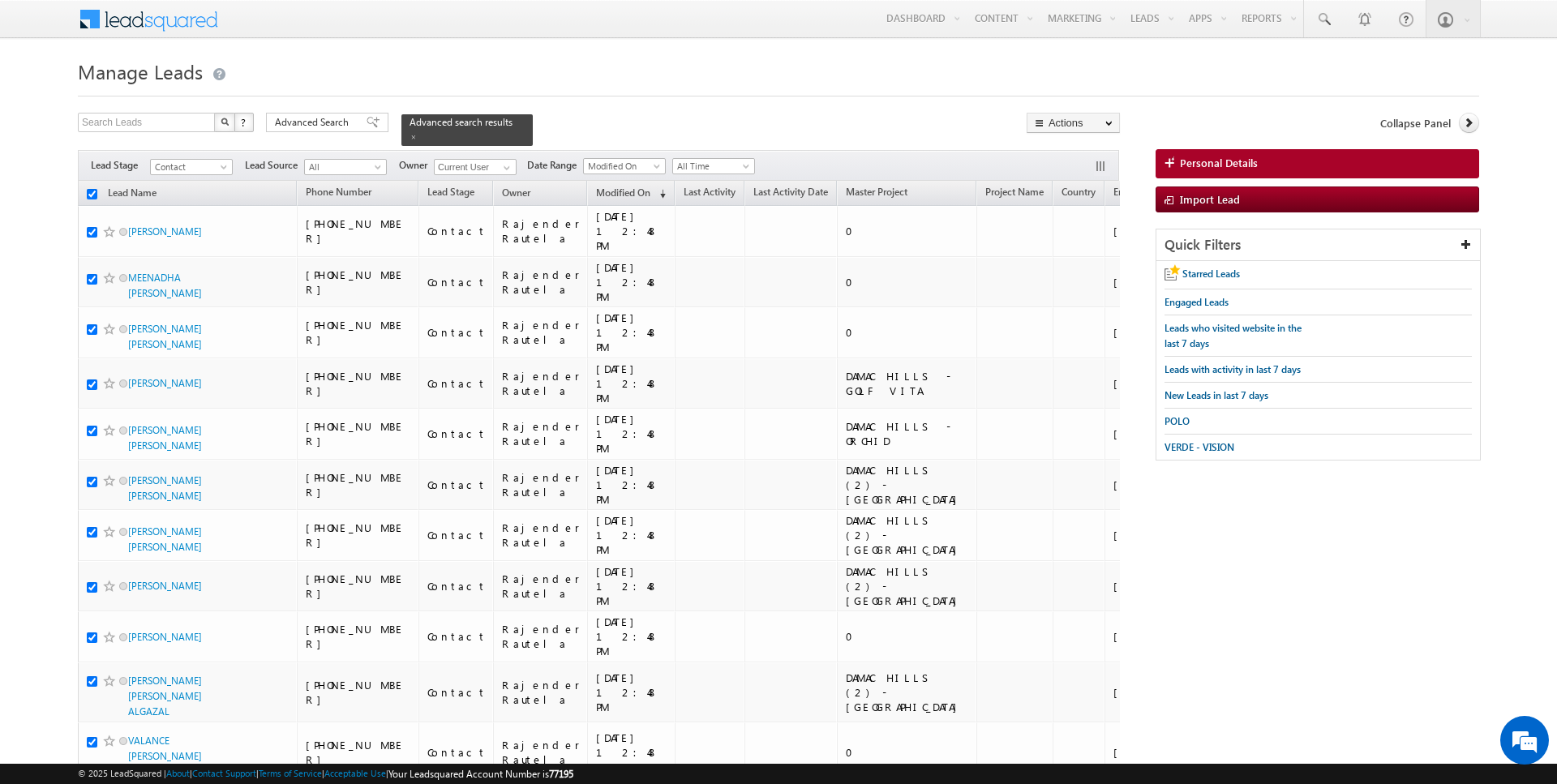
checkbox input "true"
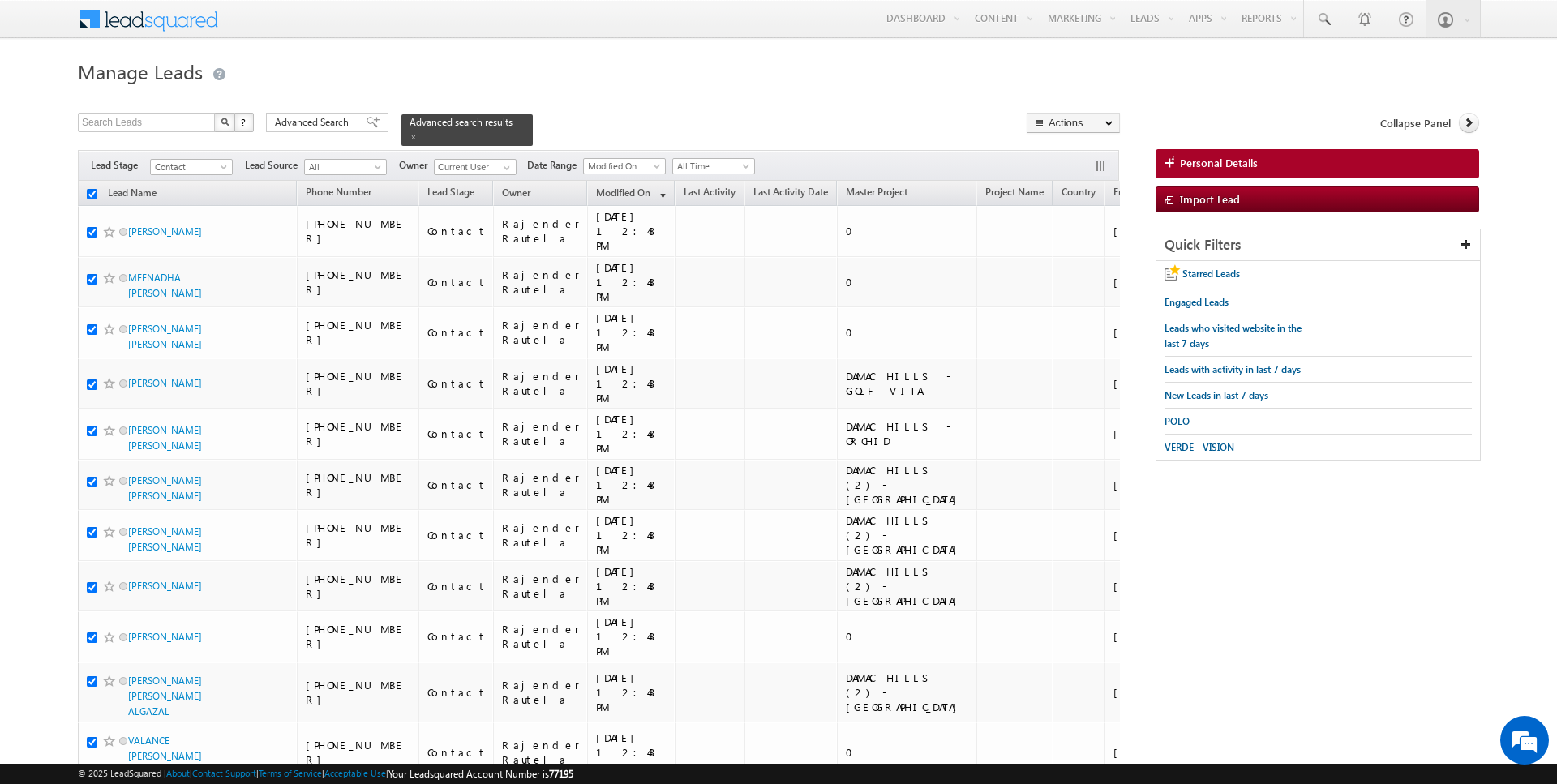
checkbox input "true"
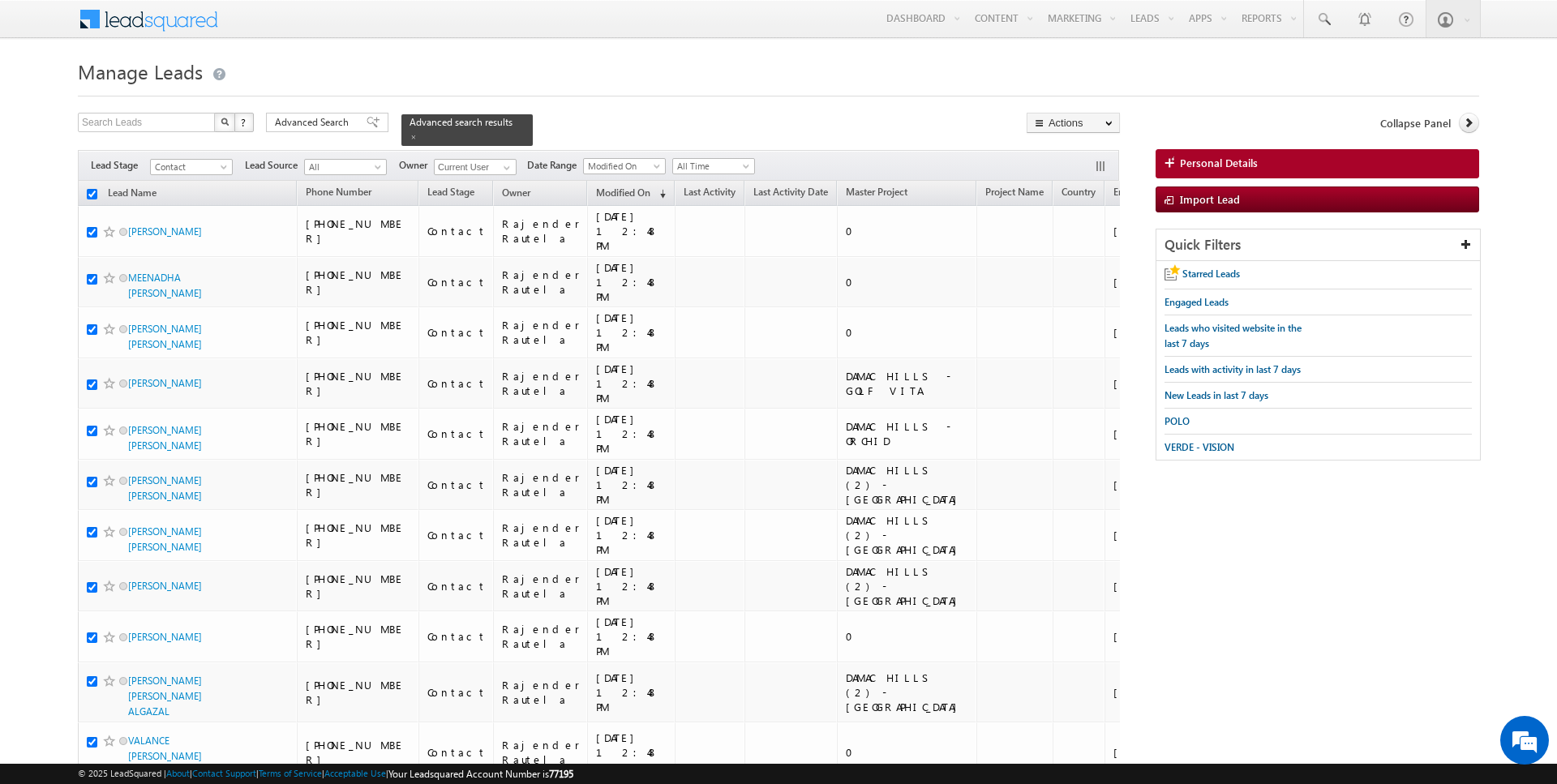
checkbox input "true"
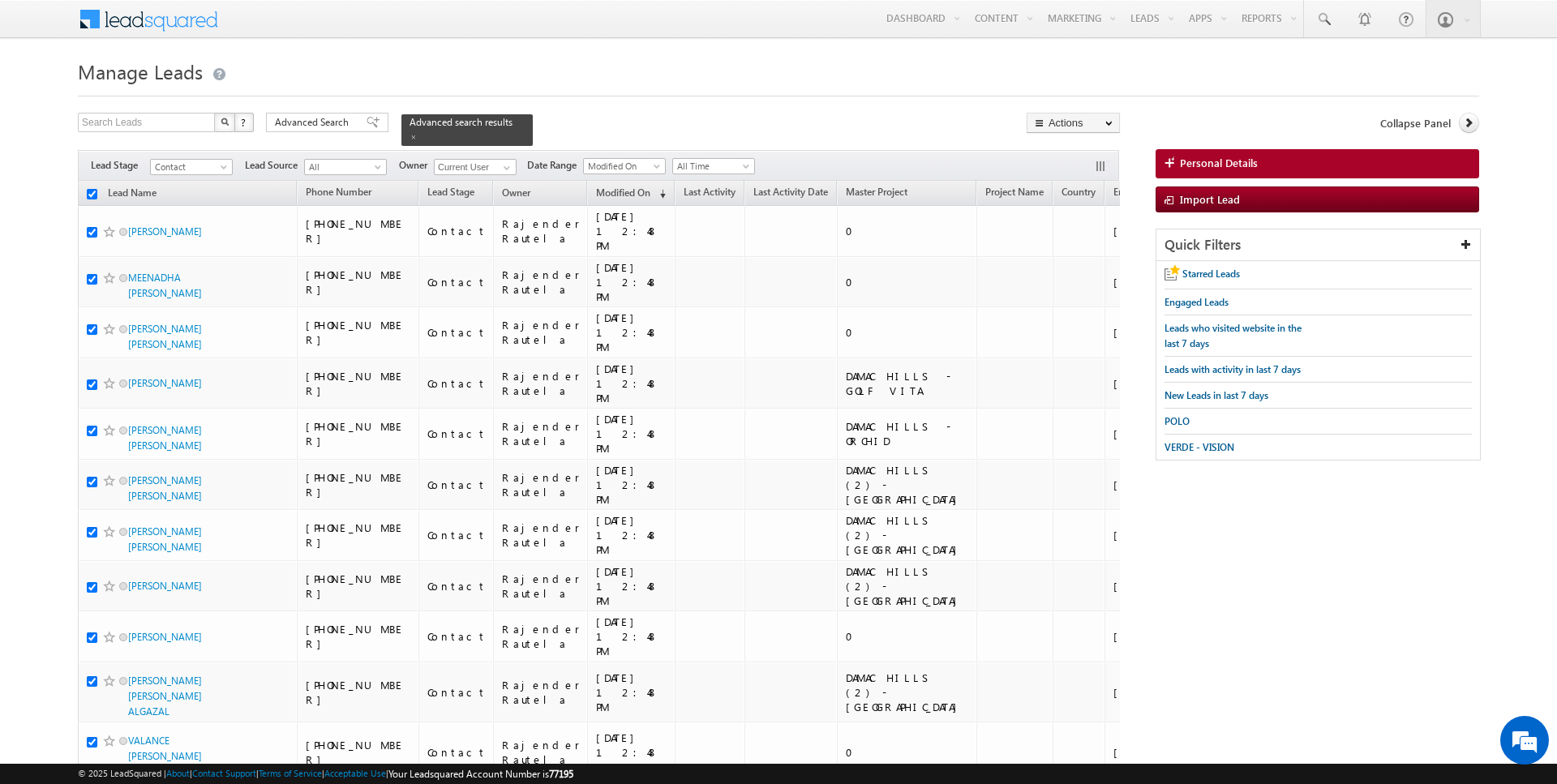
checkbox input "true"
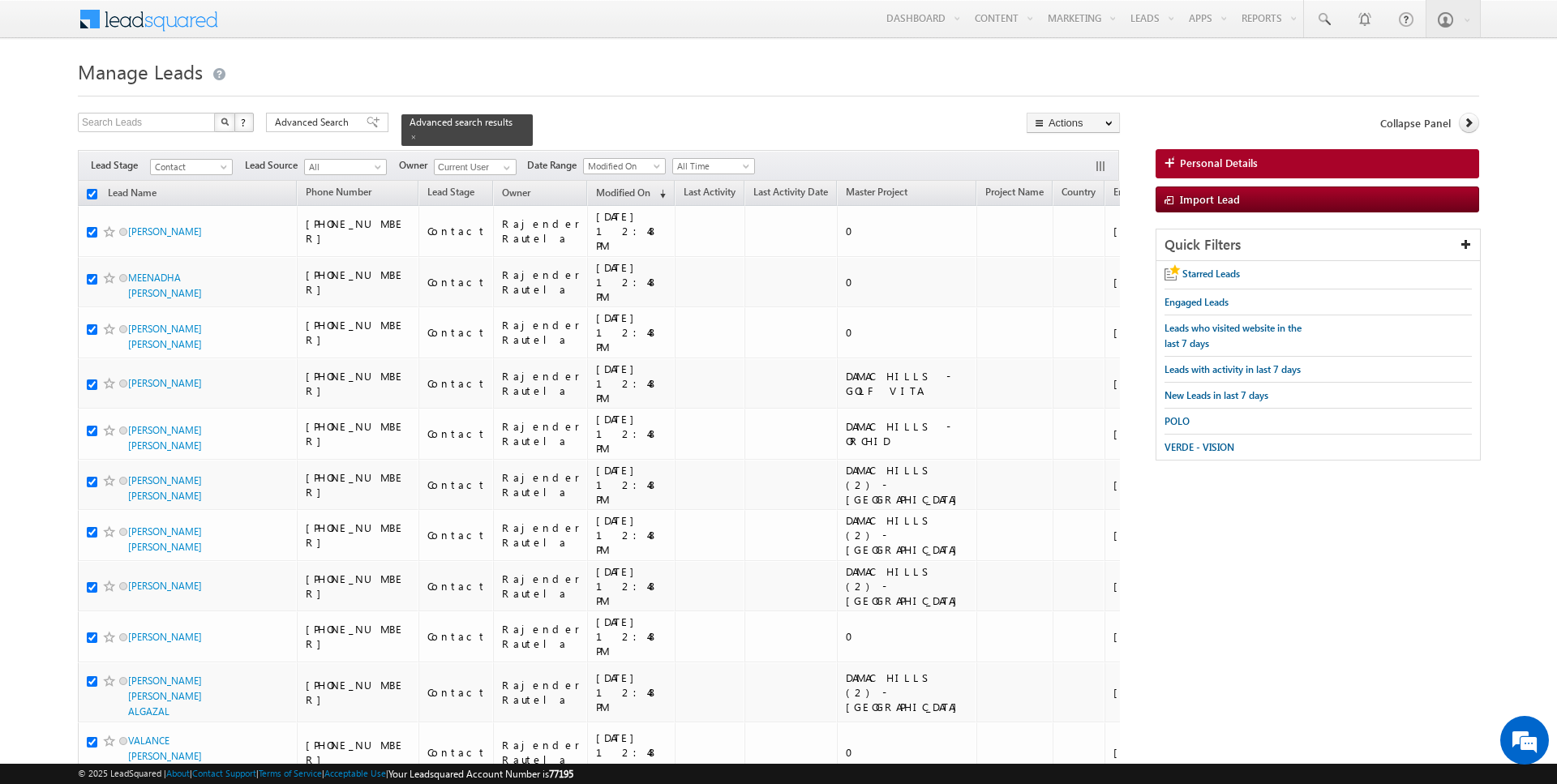
checkbox input "true"
click at [1074, 253] on link "Change Owner" at bounding box center [1073, 262] width 92 height 19
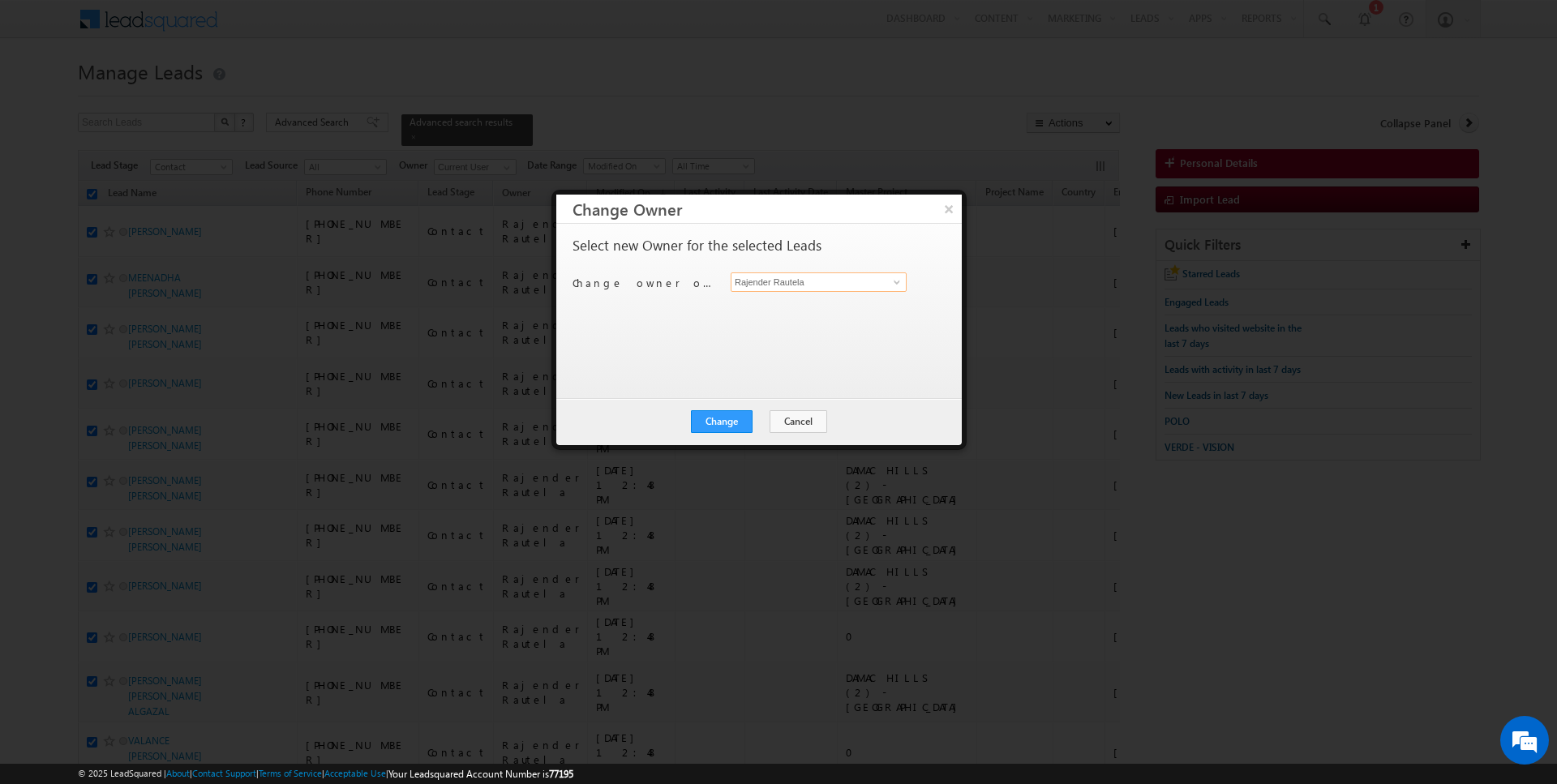
click at [783, 282] on input "Rajender Rautela" at bounding box center [818, 282] width 176 height 19
type input "[PERSON_NAME]"
click at [729, 408] on div "Change Cancel Close" at bounding box center [758, 422] width 405 height 47
click at [731, 413] on button "Change" at bounding box center [721, 422] width 61 height 22
click at [758, 419] on button "Close" at bounding box center [762, 422] width 52 height 22
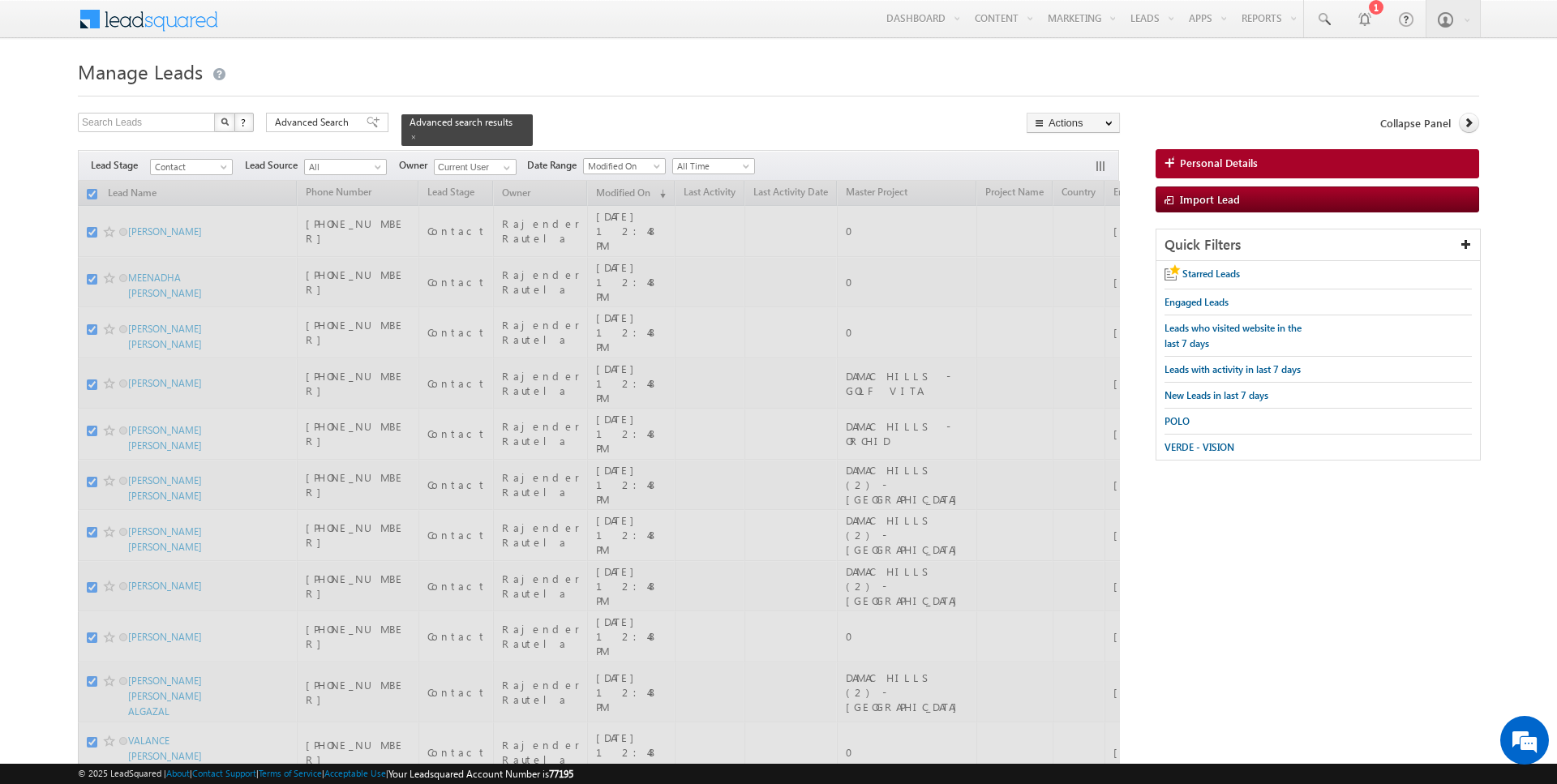
checkbox input "false"
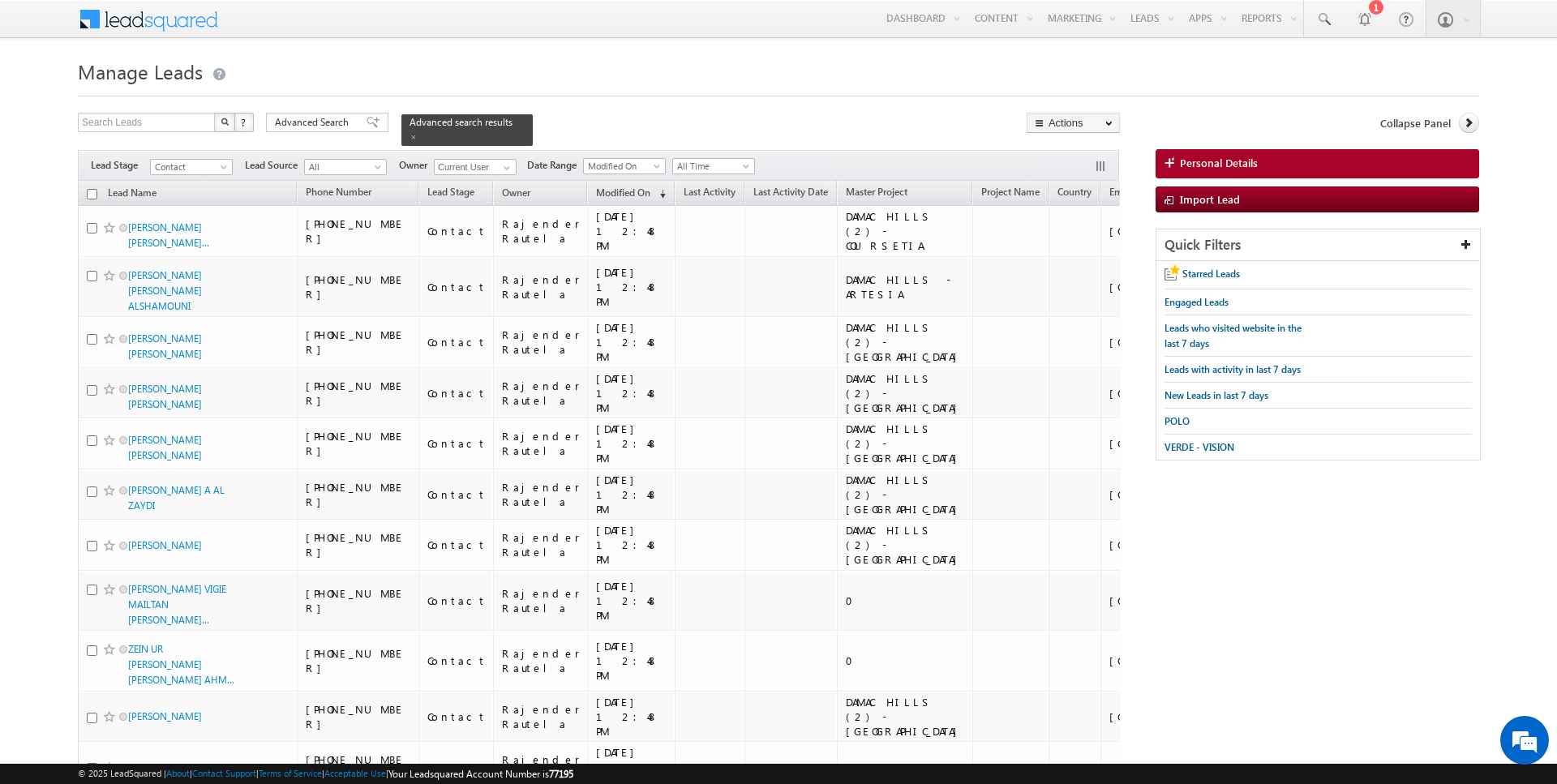
click at [87, 197] on input "checkbox" at bounding box center [92, 194] width 10 height 10
checkbox input "true"
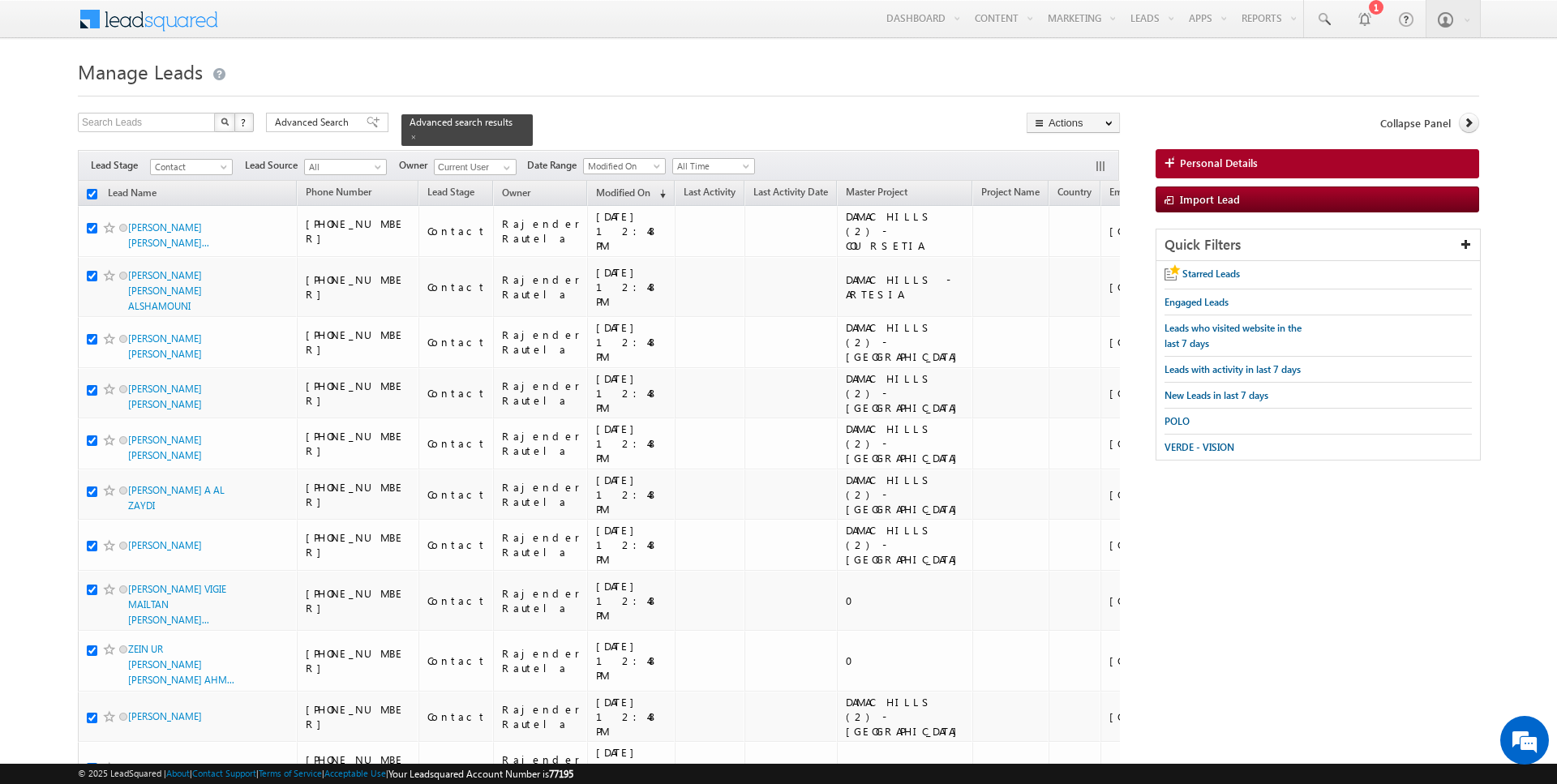
checkbox input "true"
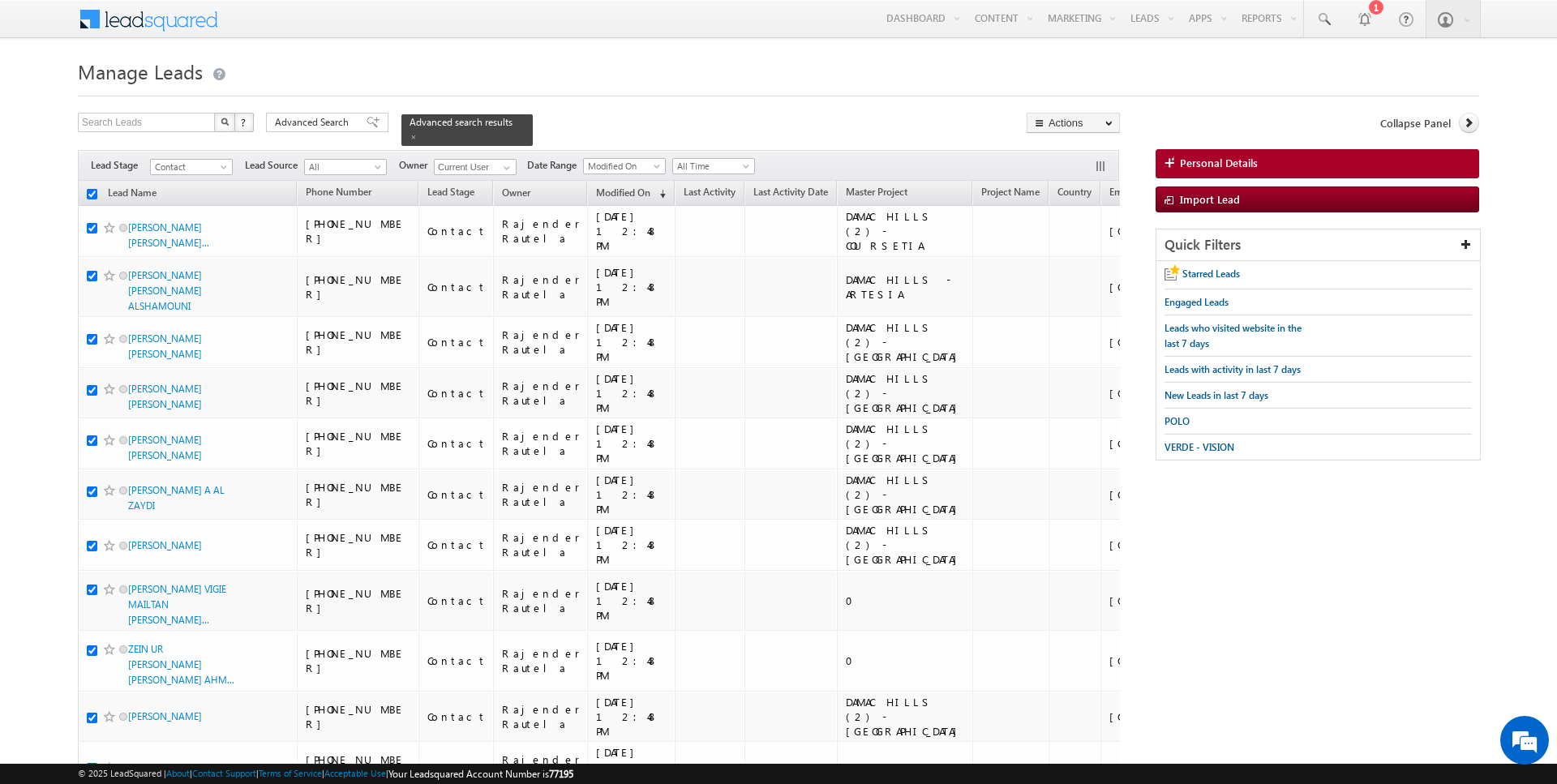
checkbox input "true"
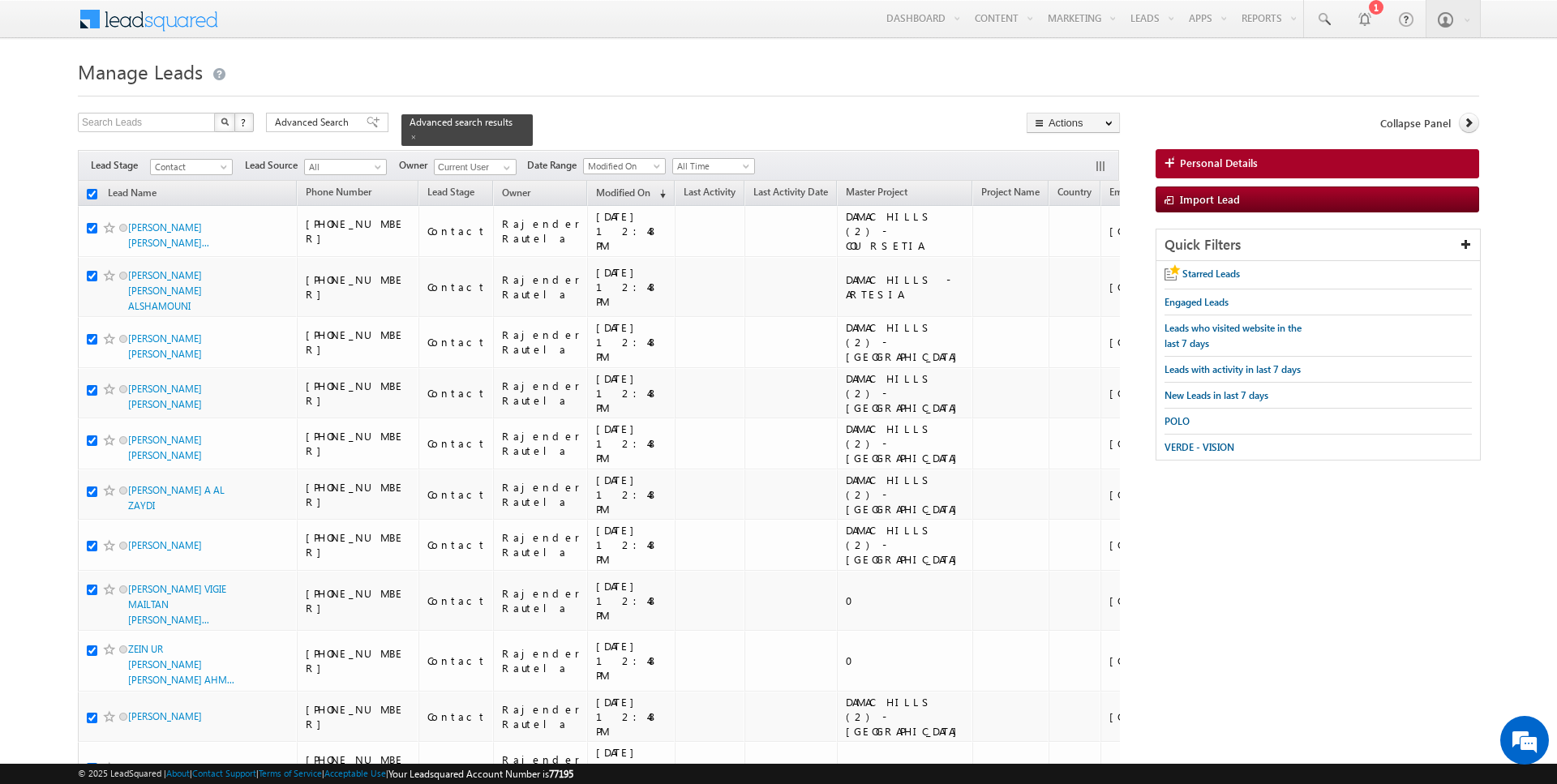
checkbox input "true"
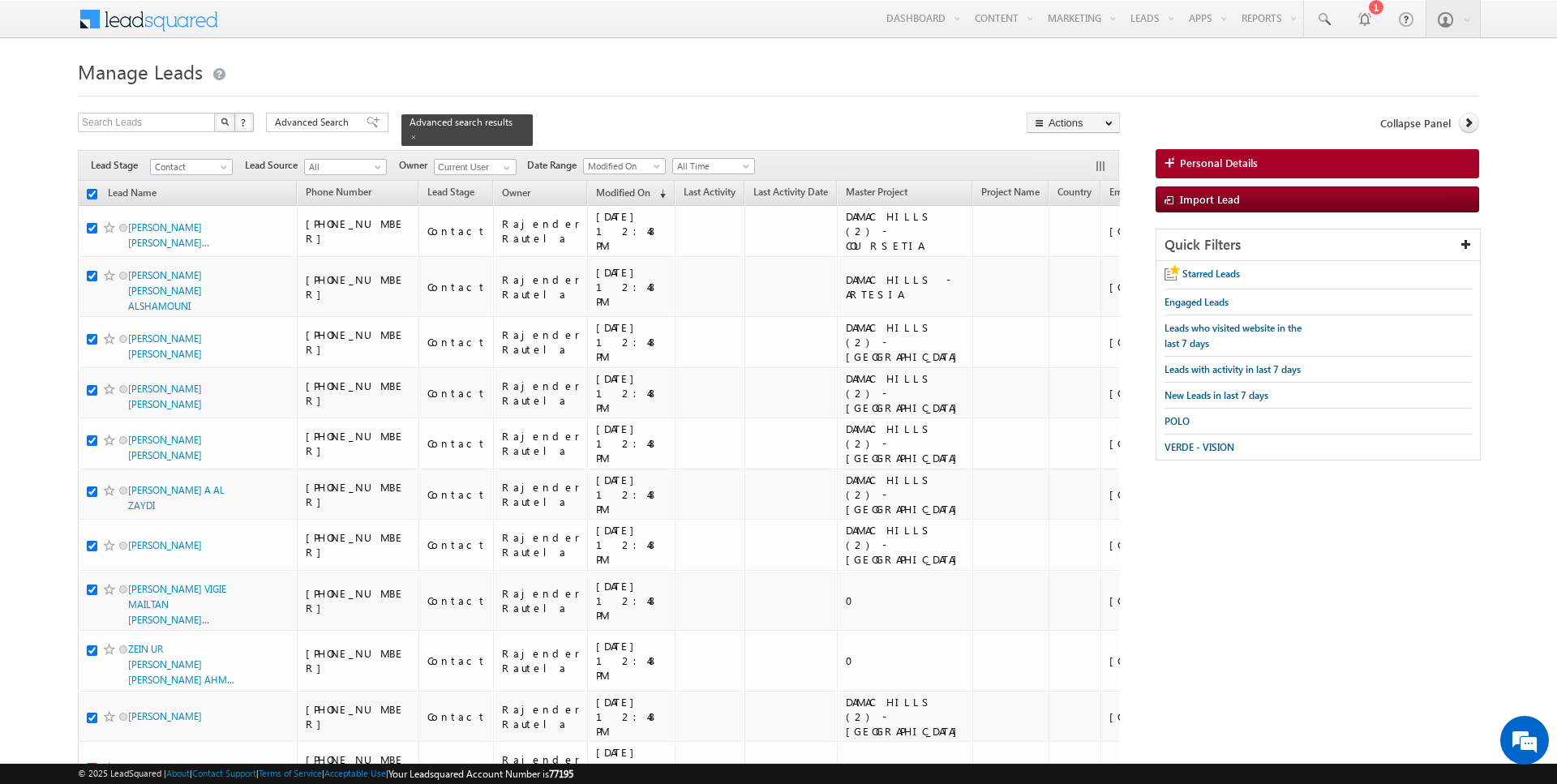
checkbox input "true"
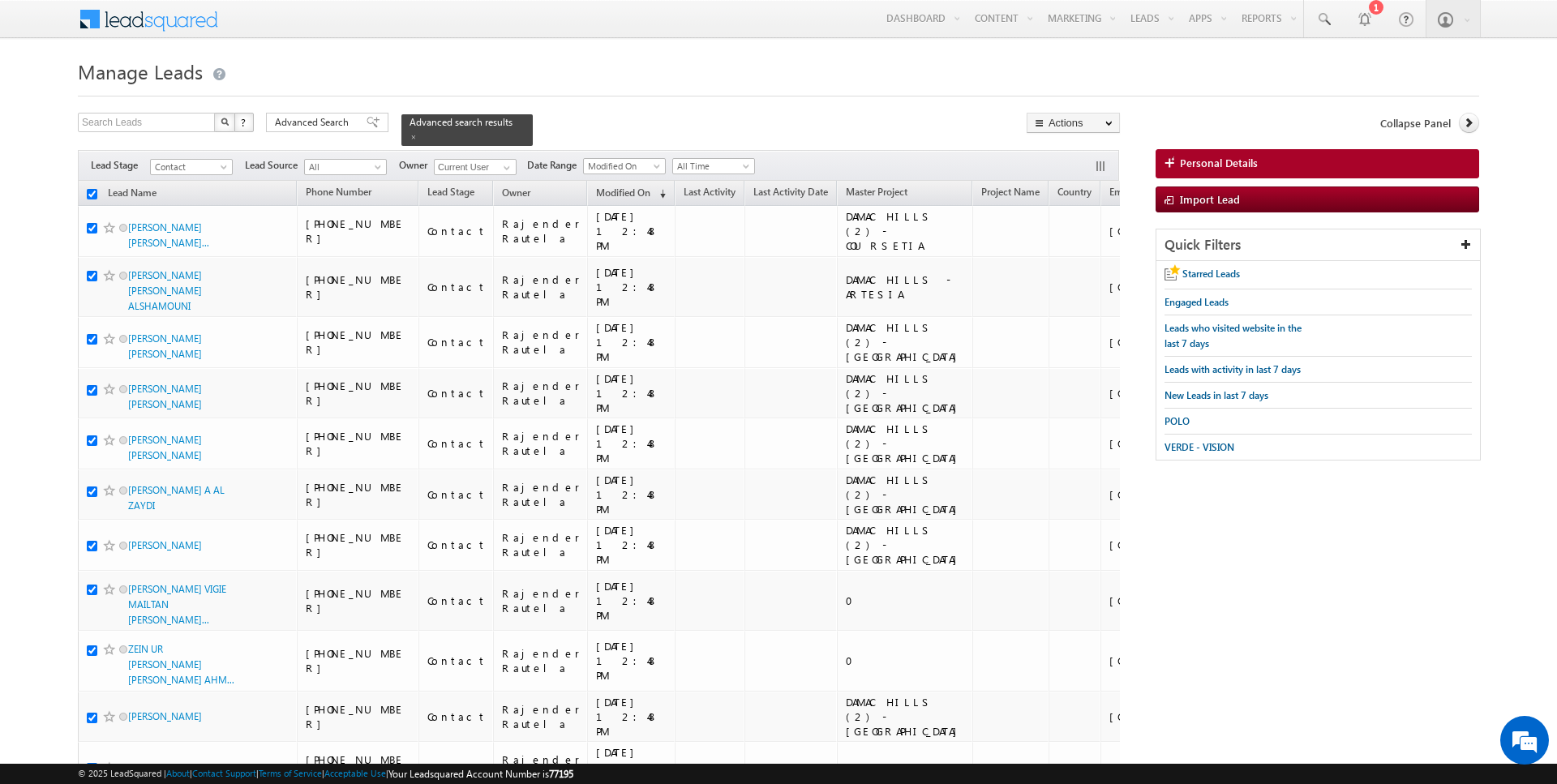
checkbox input "true"
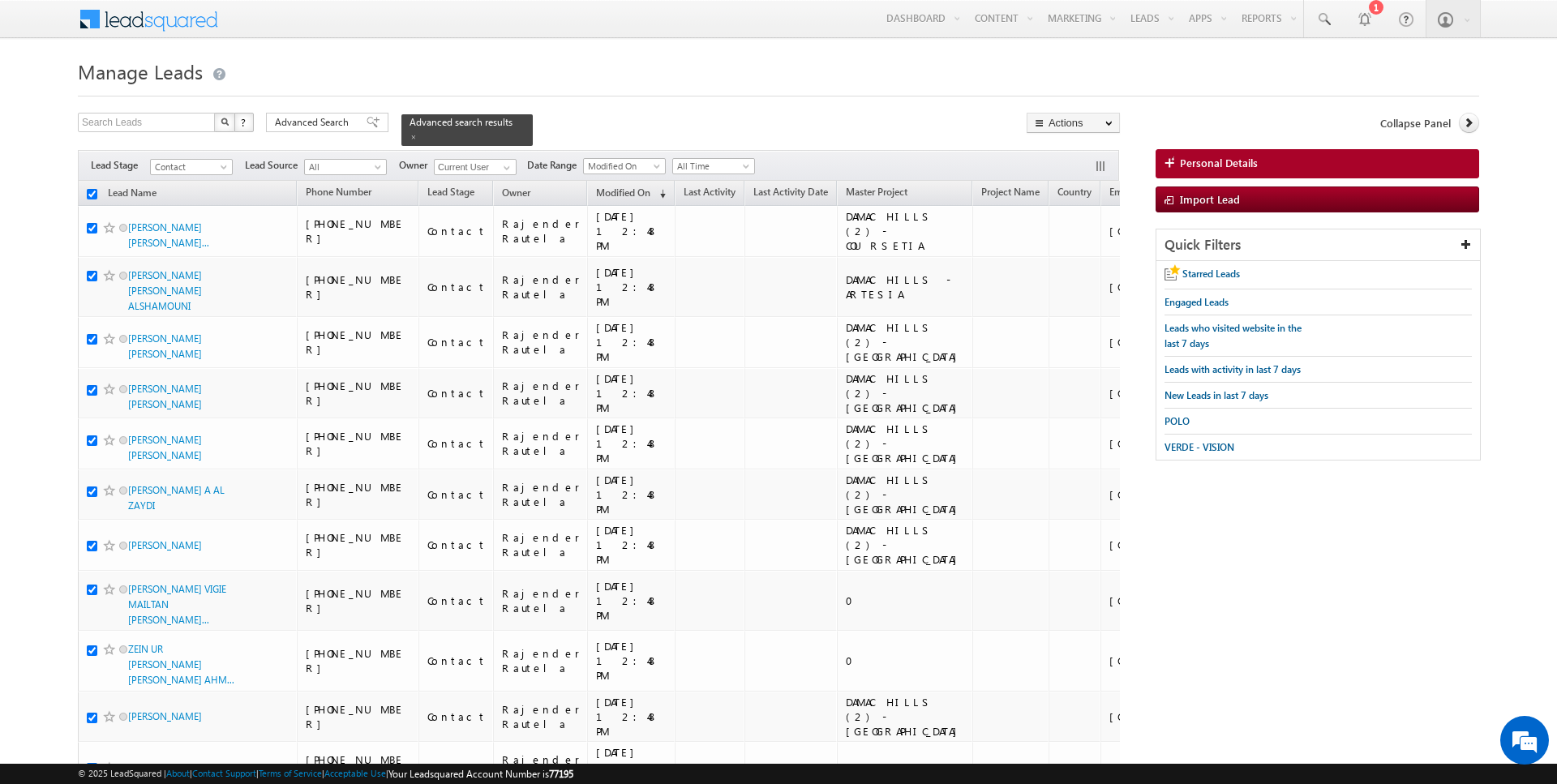
checkbox input "true"
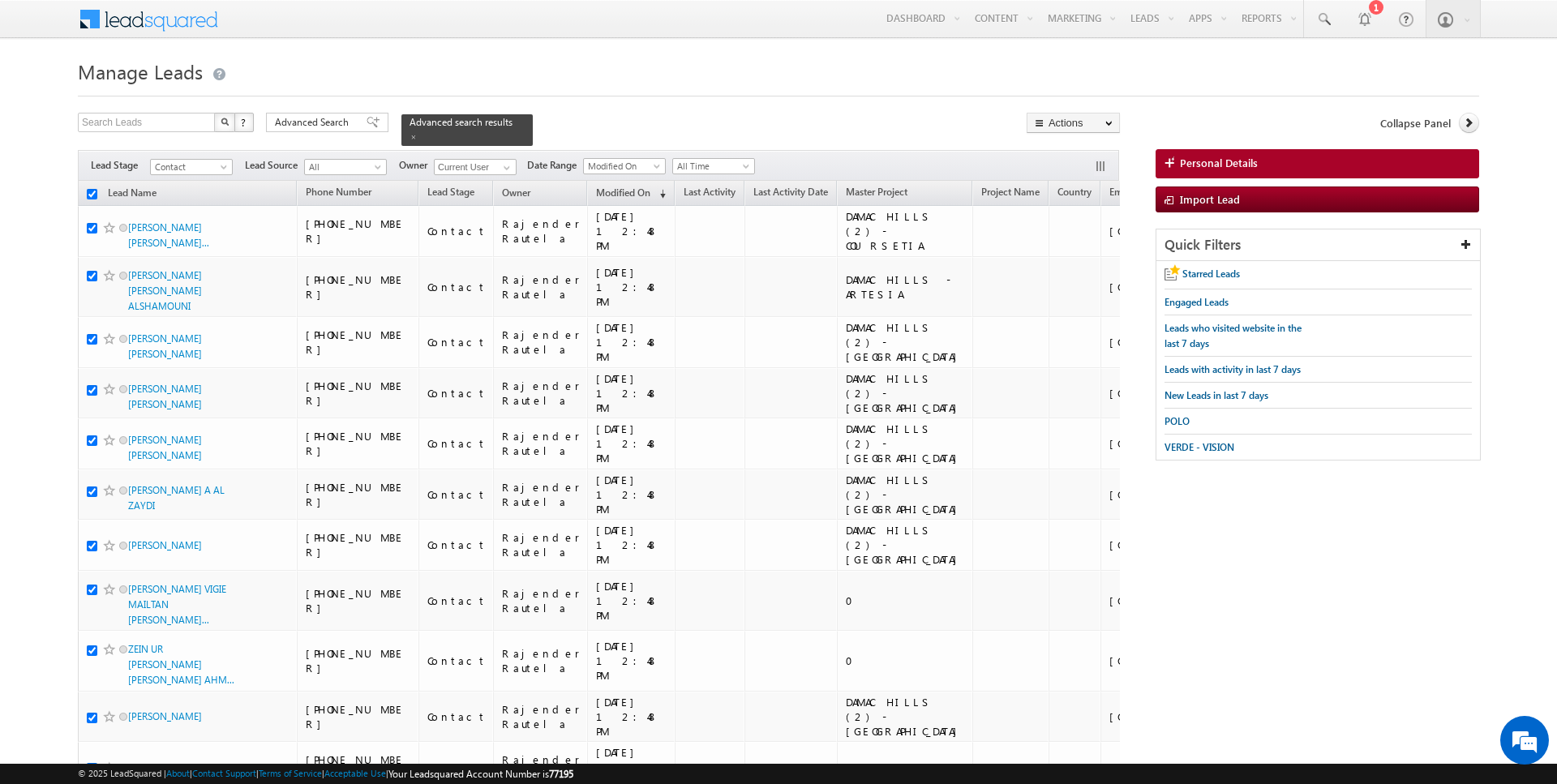
checkbox input "true"
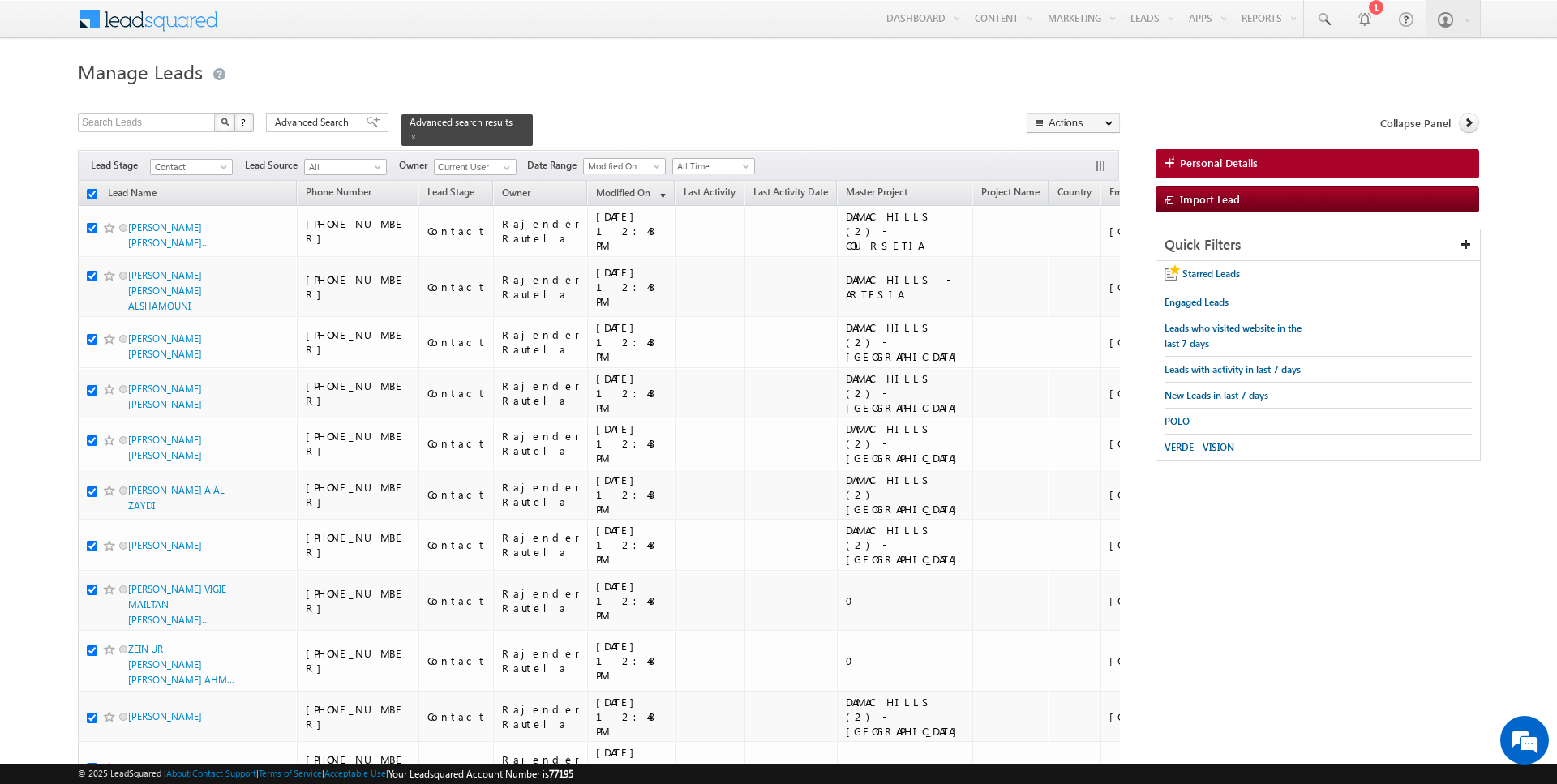
checkbox input "true"
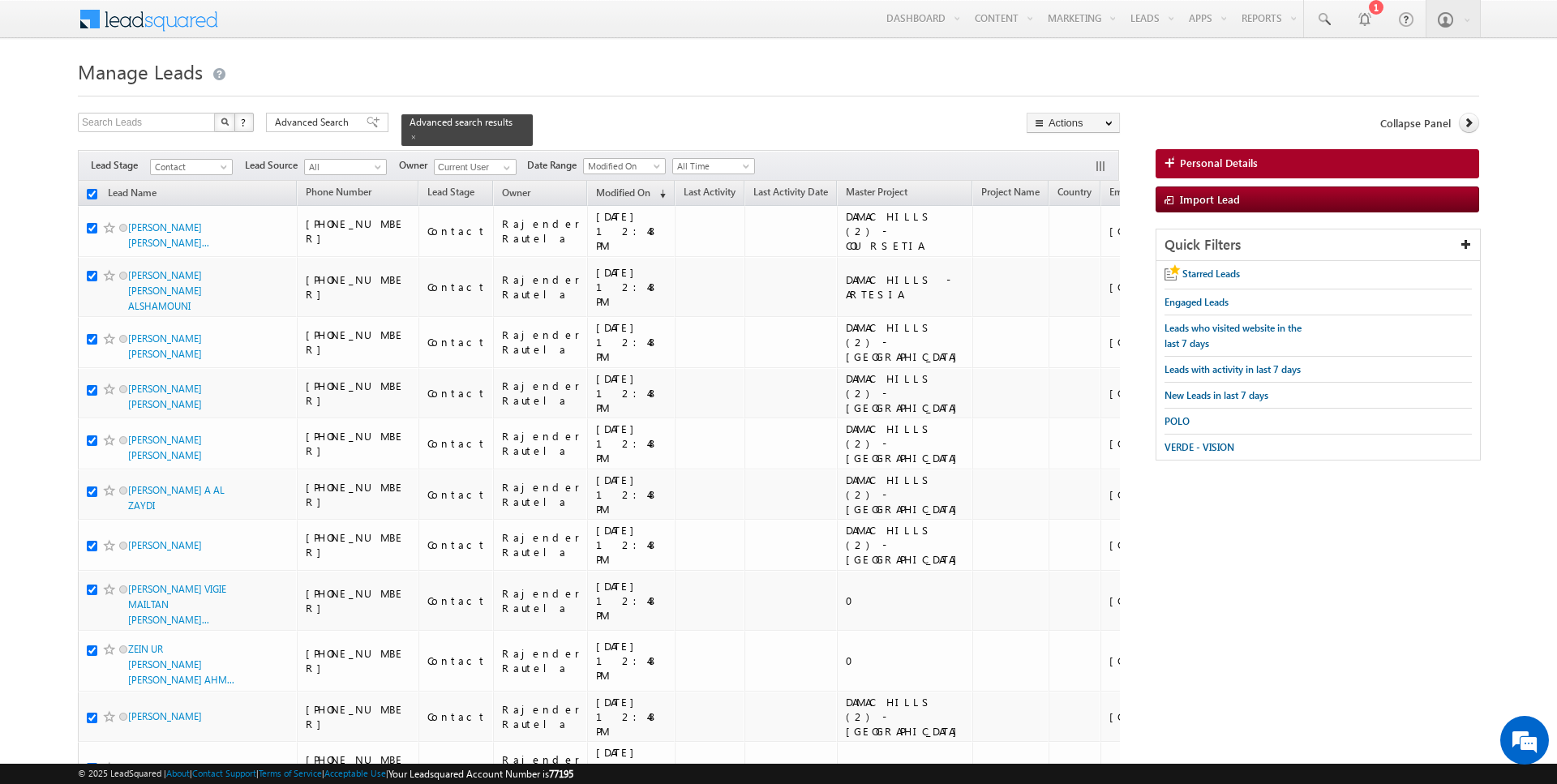
checkbox input "true"
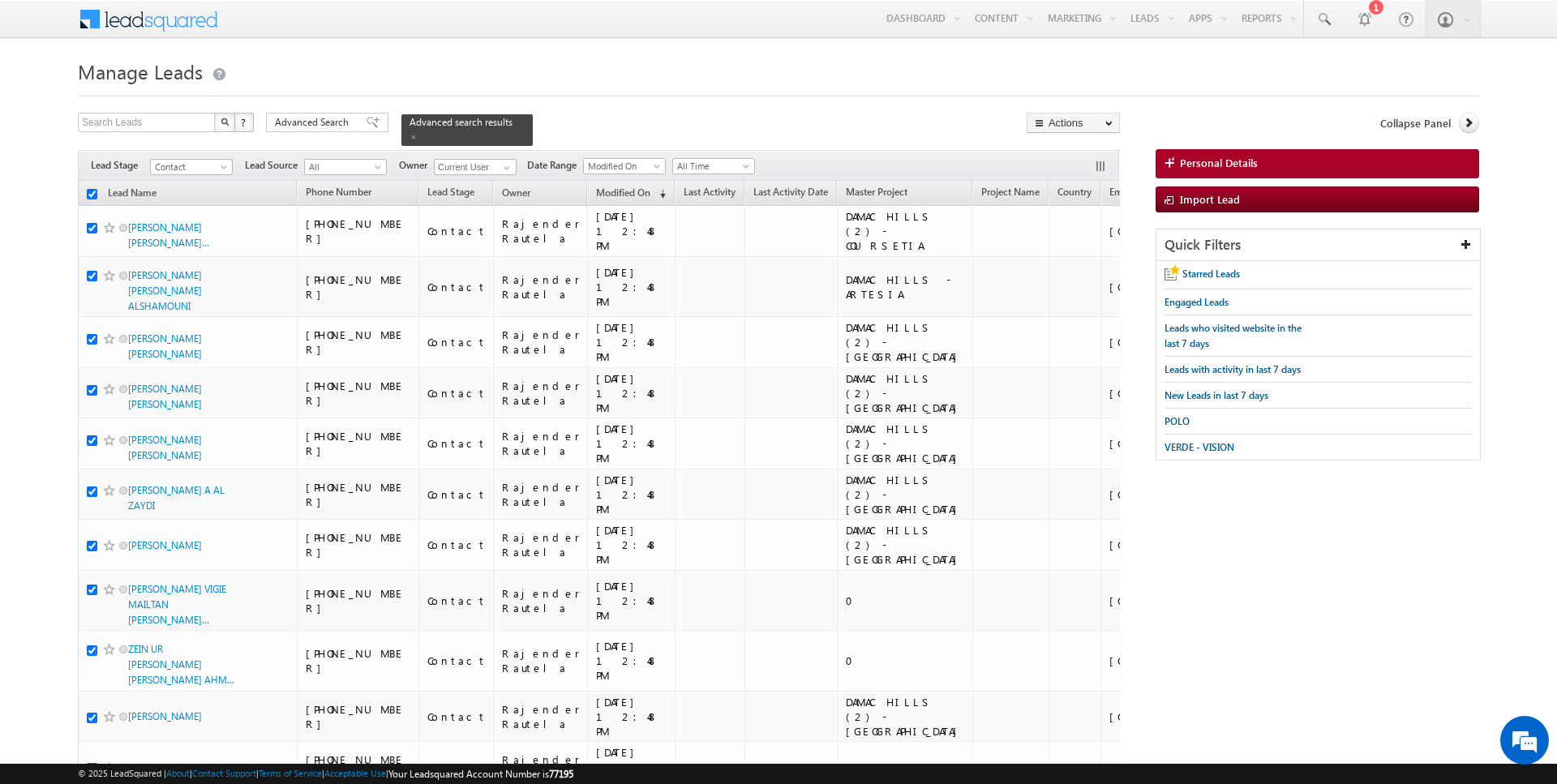
checkbox input "true"
click at [1071, 253] on link "Change Owner" at bounding box center [1073, 262] width 92 height 19
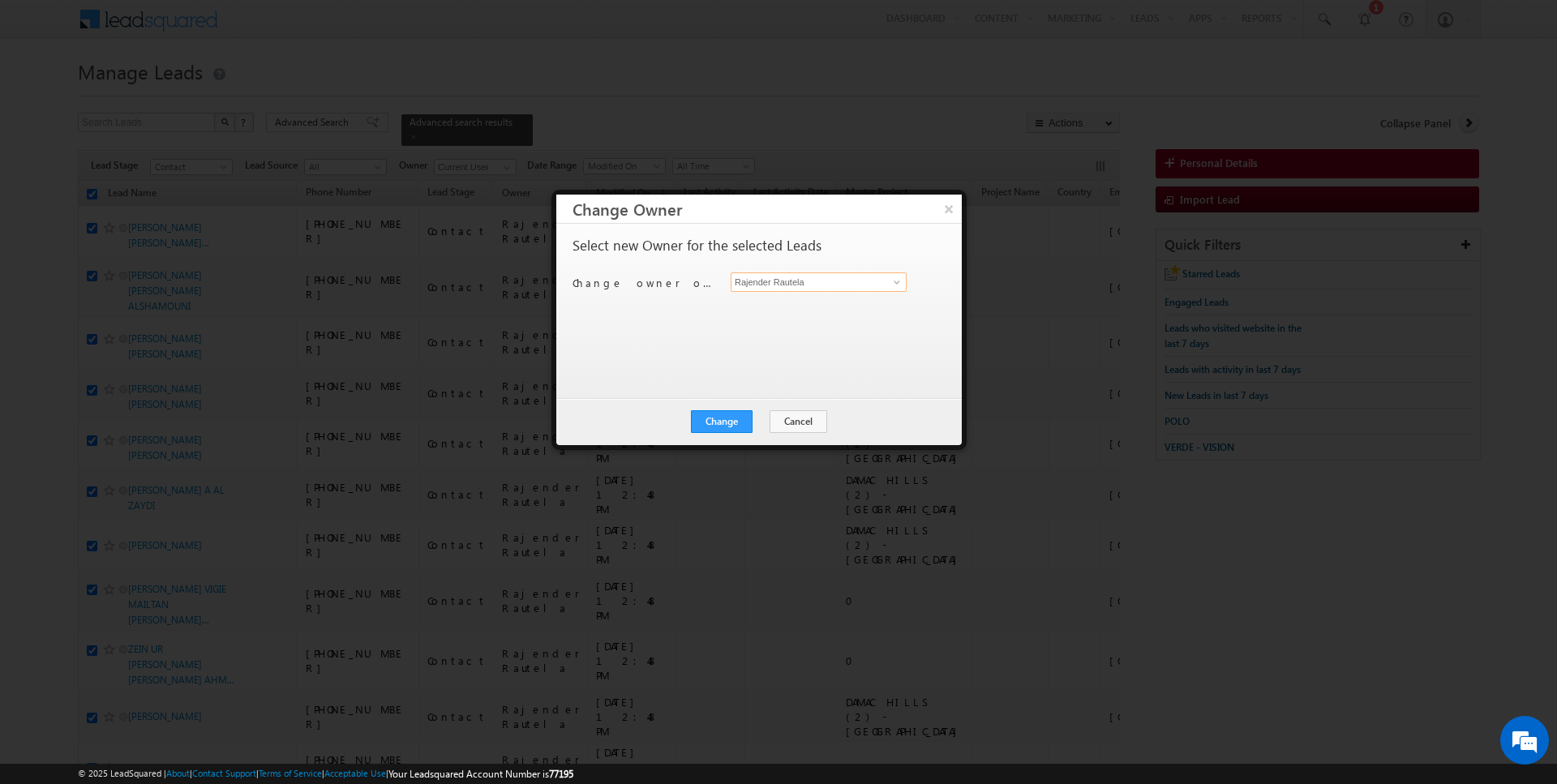
click at [823, 275] on input "Rajender Rautela" at bounding box center [818, 282] width 176 height 19
type input "[PERSON_NAME]"
click at [715, 424] on button "Change" at bounding box center [721, 422] width 61 height 22
